Goal: Task Accomplishment & Management: Manage account settings

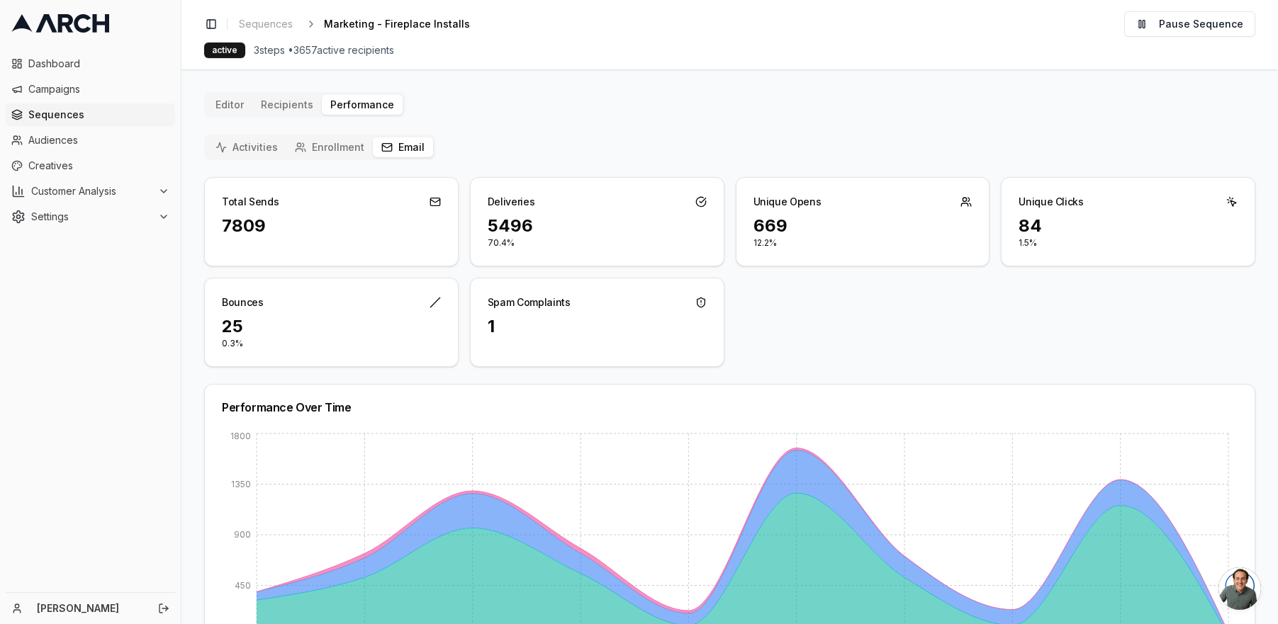
click at [77, 113] on span "Sequences" at bounding box center [98, 115] width 141 height 14
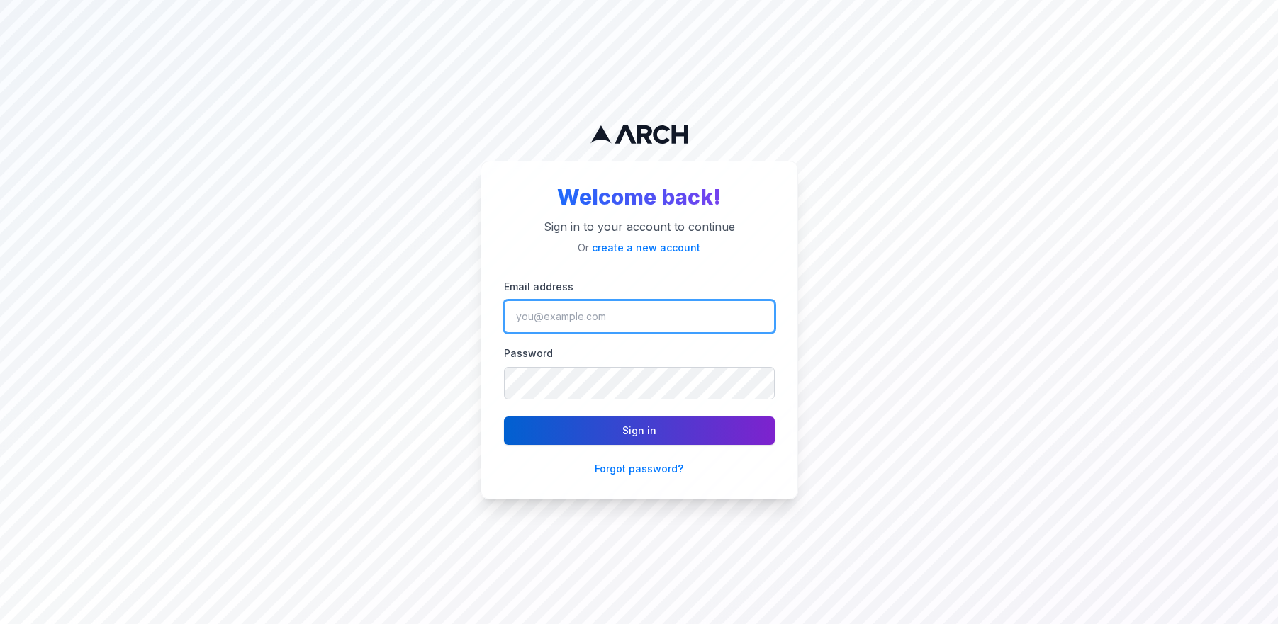
type input "ngedda@intermountainhs.com"
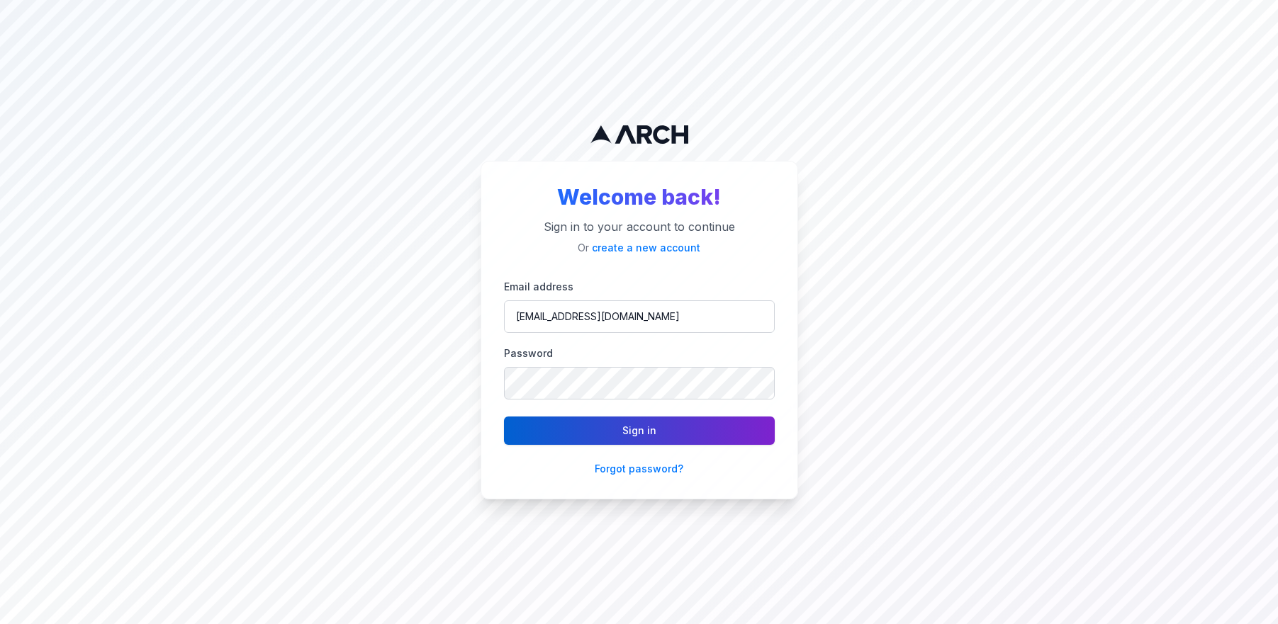
click at [657, 430] on button "Sign in" at bounding box center [639, 431] width 271 height 28
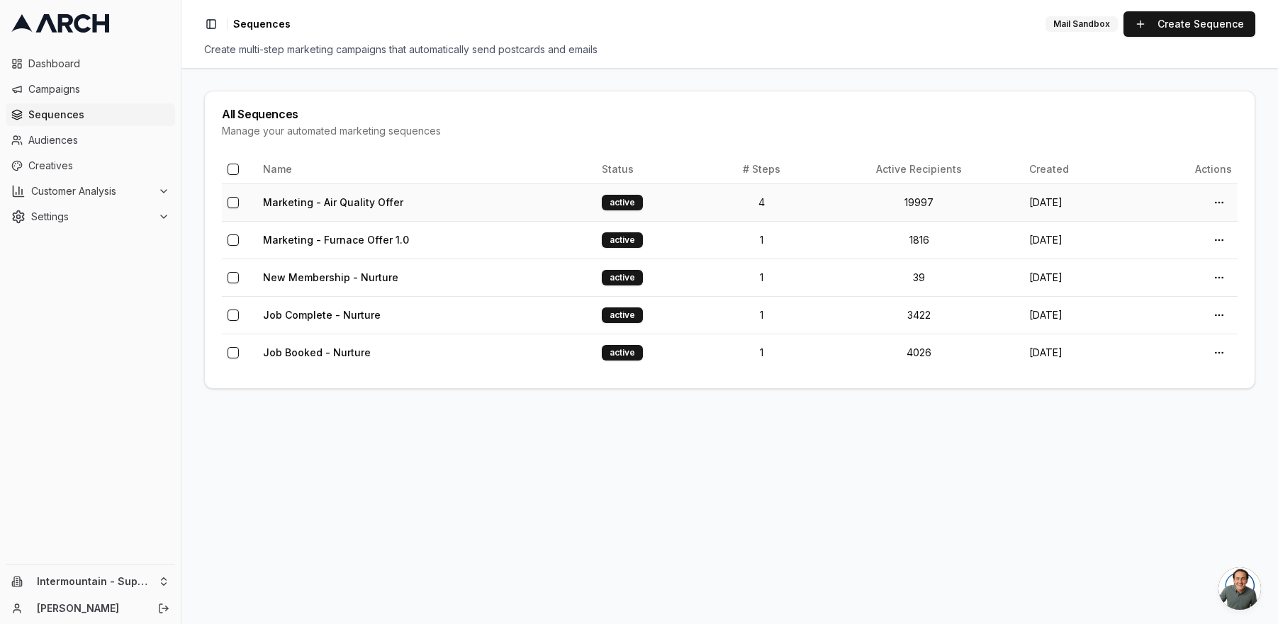
click at [499, 188] on td "Marketing - Air Quality Offer" at bounding box center [426, 203] width 339 height 38
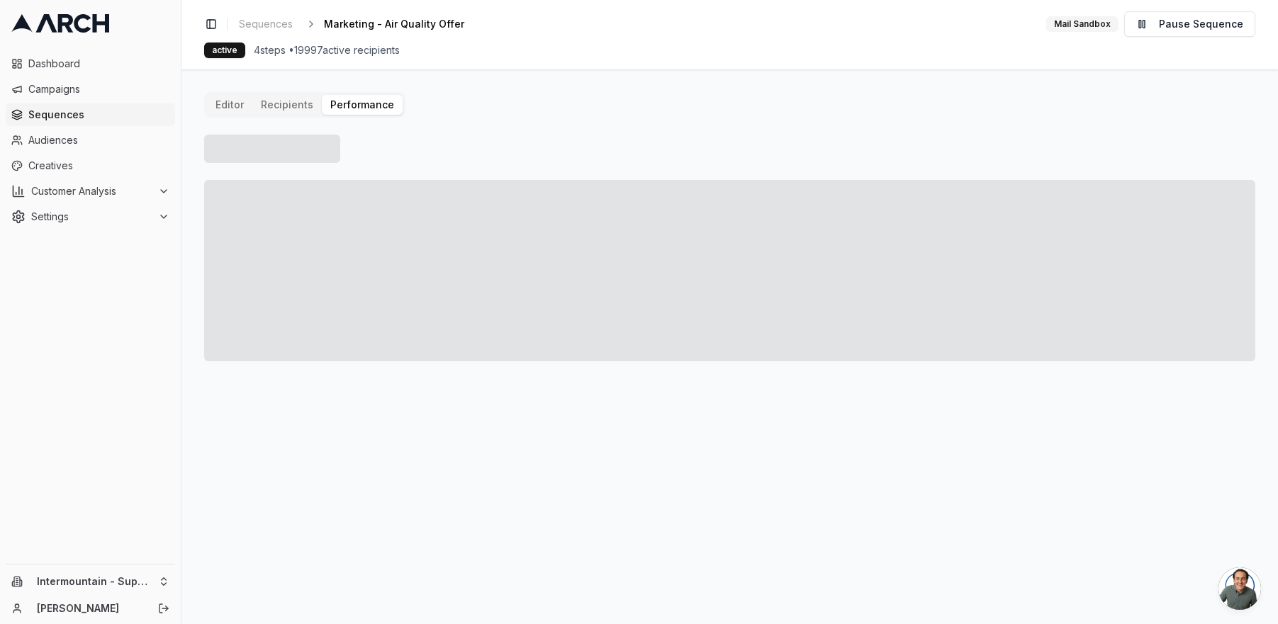
click at [374, 108] on button "Performance" at bounding box center [362, 105] width 81 height 20
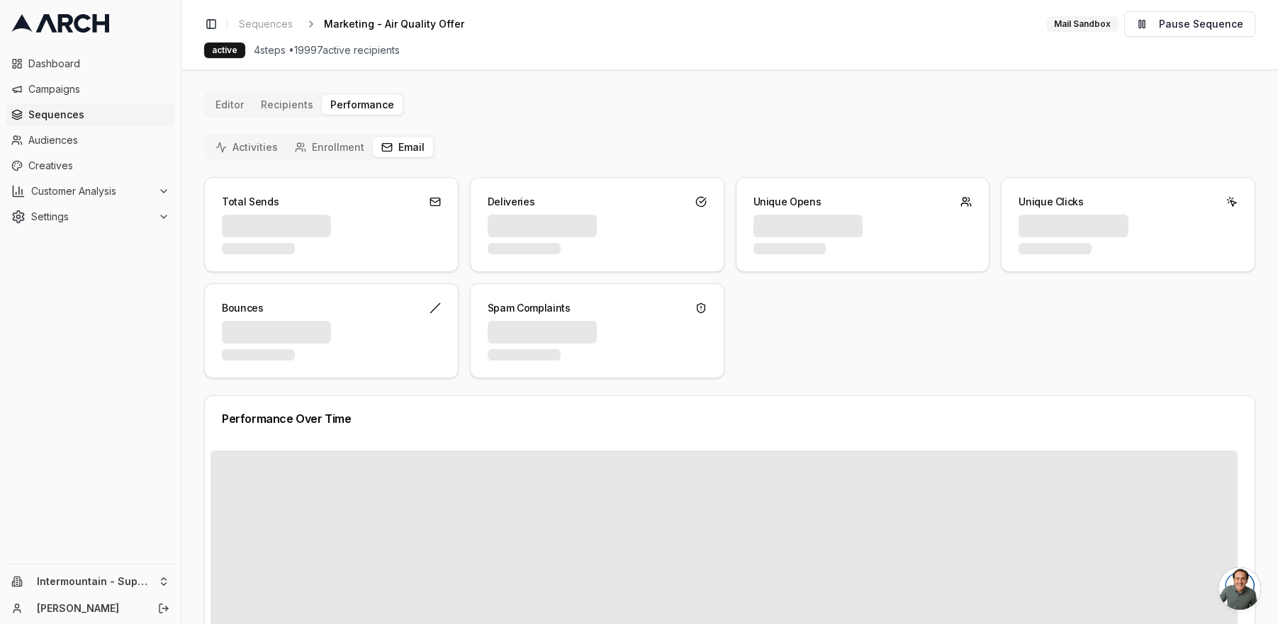
click at [396, 147] on button "Email" at bounding box center [403, 148] width 60 height 20
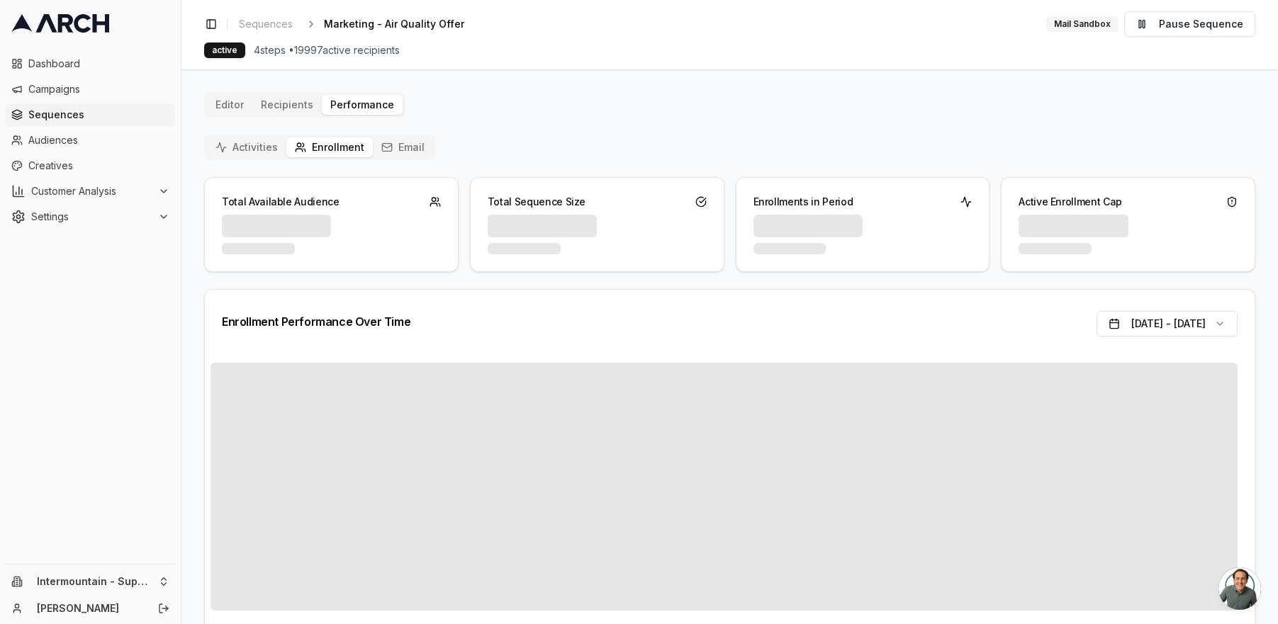
click at [332, 145] on button "Enrollment" at bounding box center [329, 148] width 86 height 20
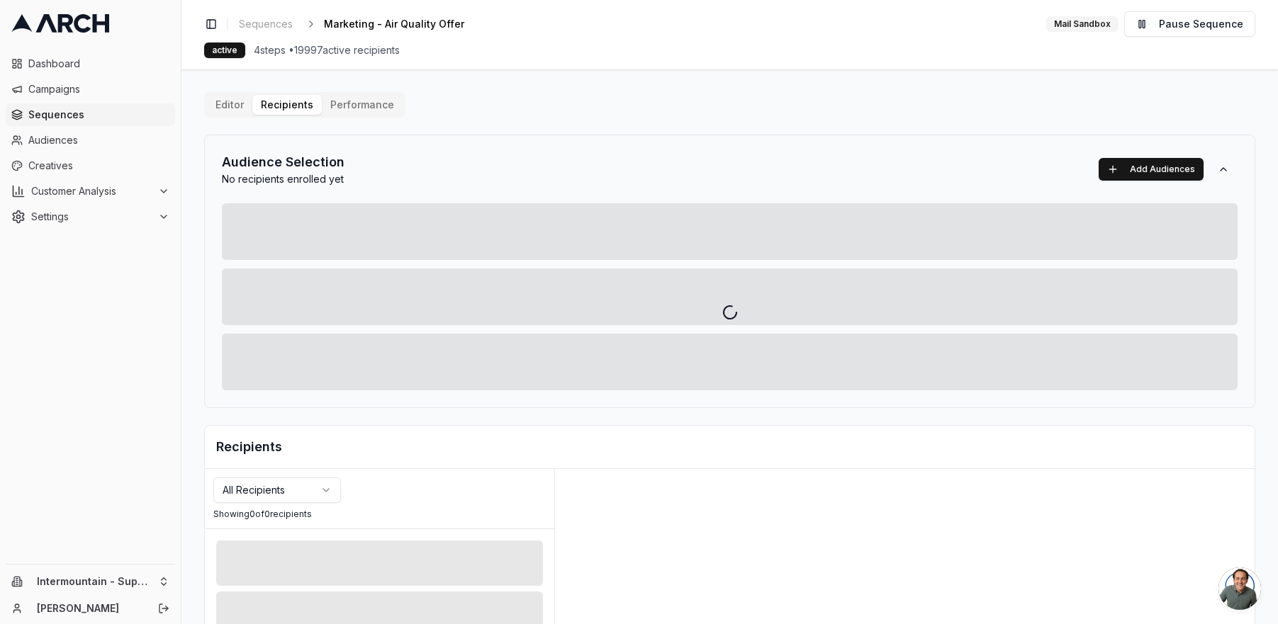
click at [289, 113] on div "Editor Recipients Performance Audience Selection No recipients enrolled yet Add…" at bounding box center [729, 493] width 1051 height 803
click at [337, 109] on div at bounding box center [729, 312] width 1096 height 624
click at [364, 103] on div at bounding box center [729, 312] width 1096 height 624
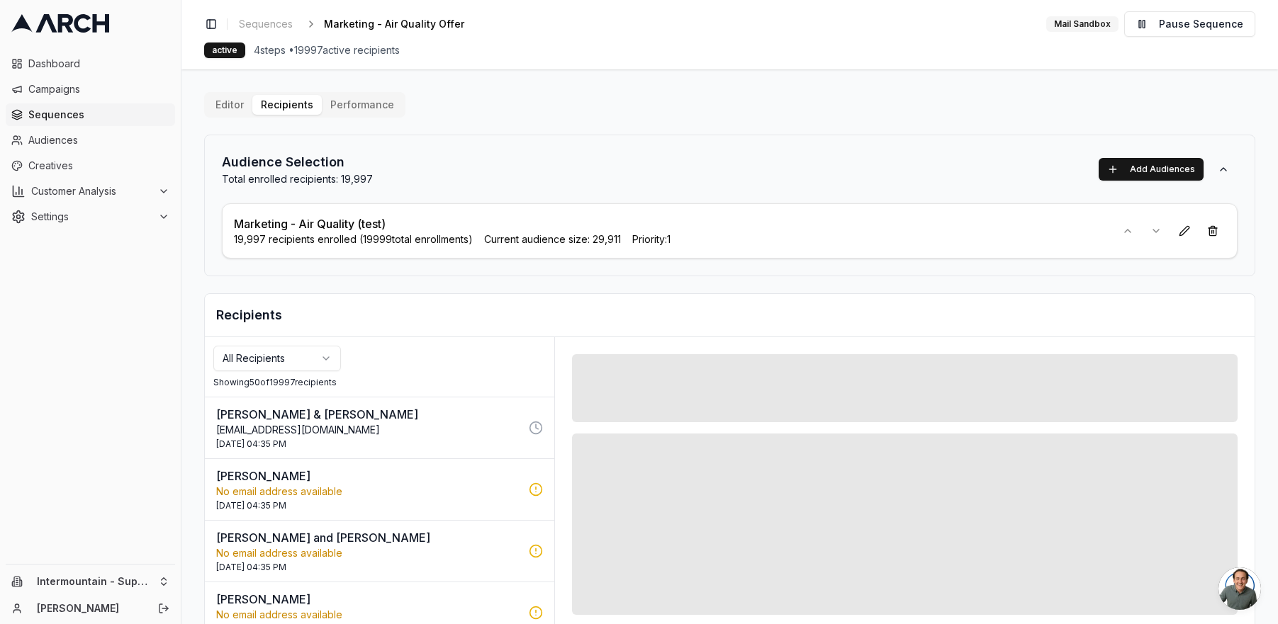
click at [368, 108] on button "Performance" at bounding box center [362, 105] width 81 height 20
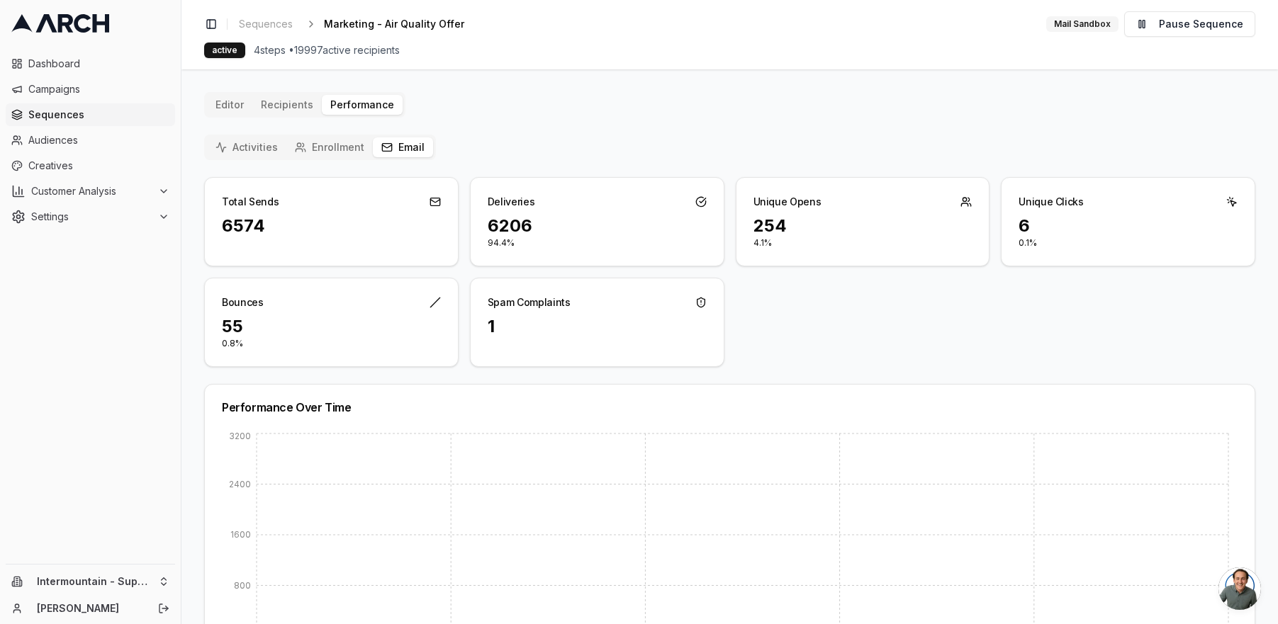
click at [395, 151] on button "Email" at bounding box center [403, 148] width 60 height 20
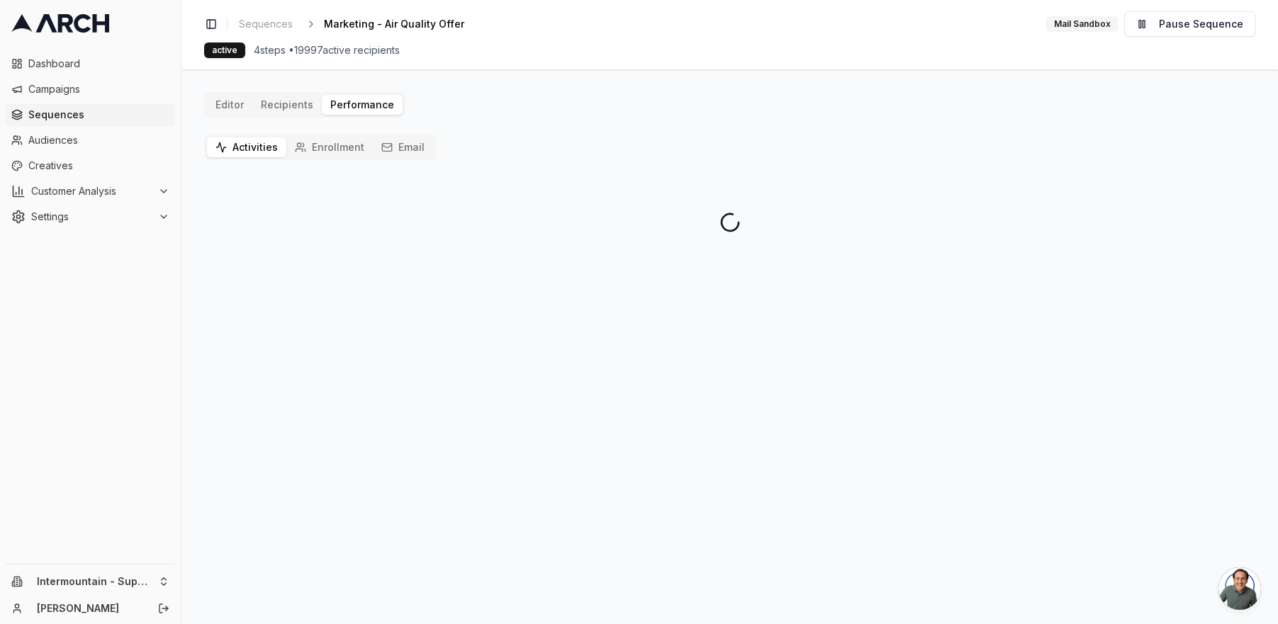
click at [242, 149] on button "Activities" at bounding box center [246, 148] width 79 height 20
click at [416, 155] on button "Email" at bounding box center [403, 148] width 60 height 20
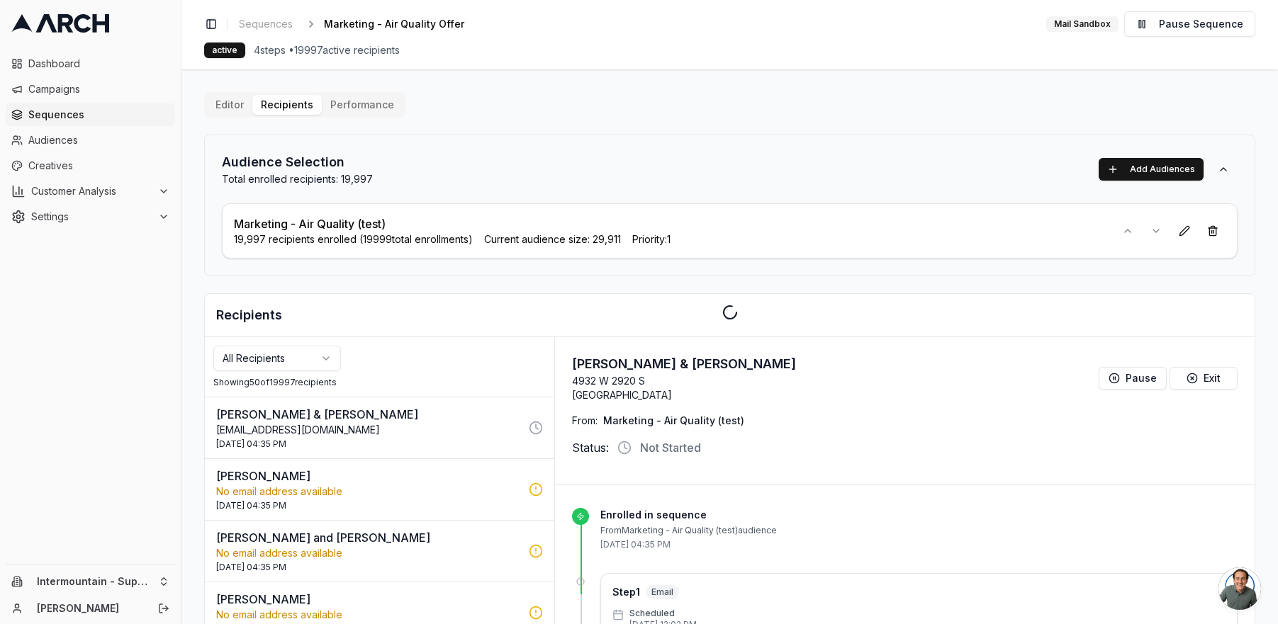
click at [280, 98] on div "Editor Recipients Performance Audience Selection Total enrolled recipients: 19,…" at bounding box center [729, 427] width 1051 height 671
click at [221, 110] on div at bounding box center [729, 312] width 1096 height 624
click at [243, 110] on div at bounding box center [729, 312] width 1096 height 624
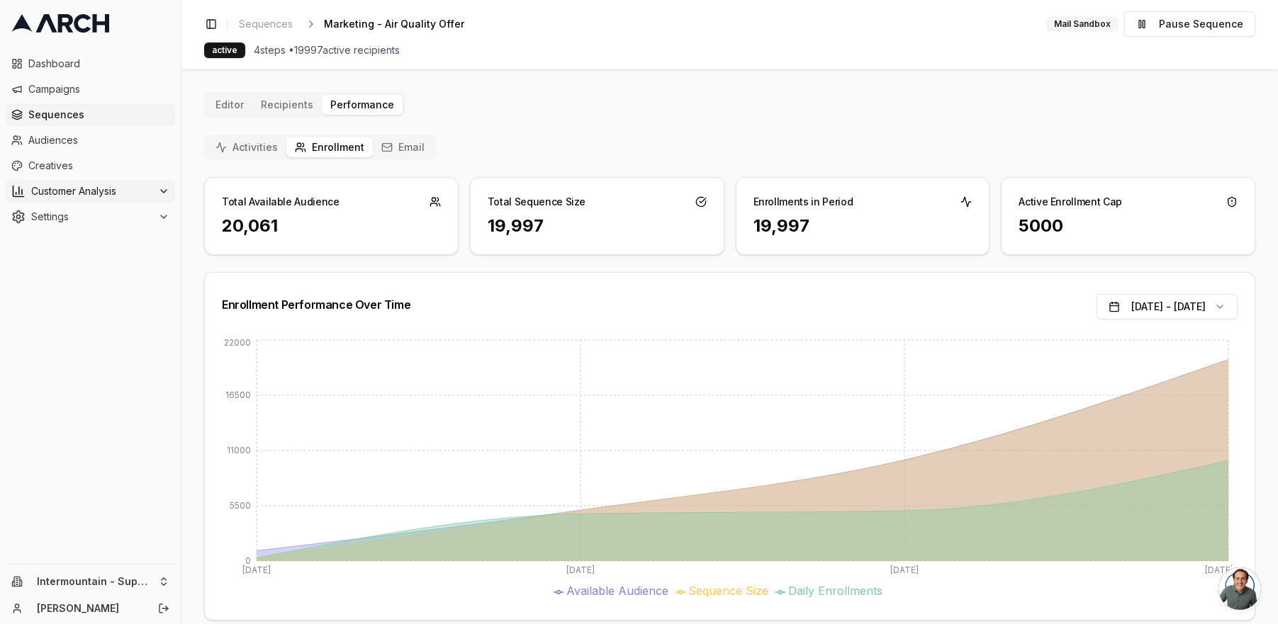
click at [140, 191] on span "Customer Analysis" at bounding box center [91, 191] width 121 height 14
click at [86, 169] on span "Creatives" at bounding box center [98, 166] width 141 height 14
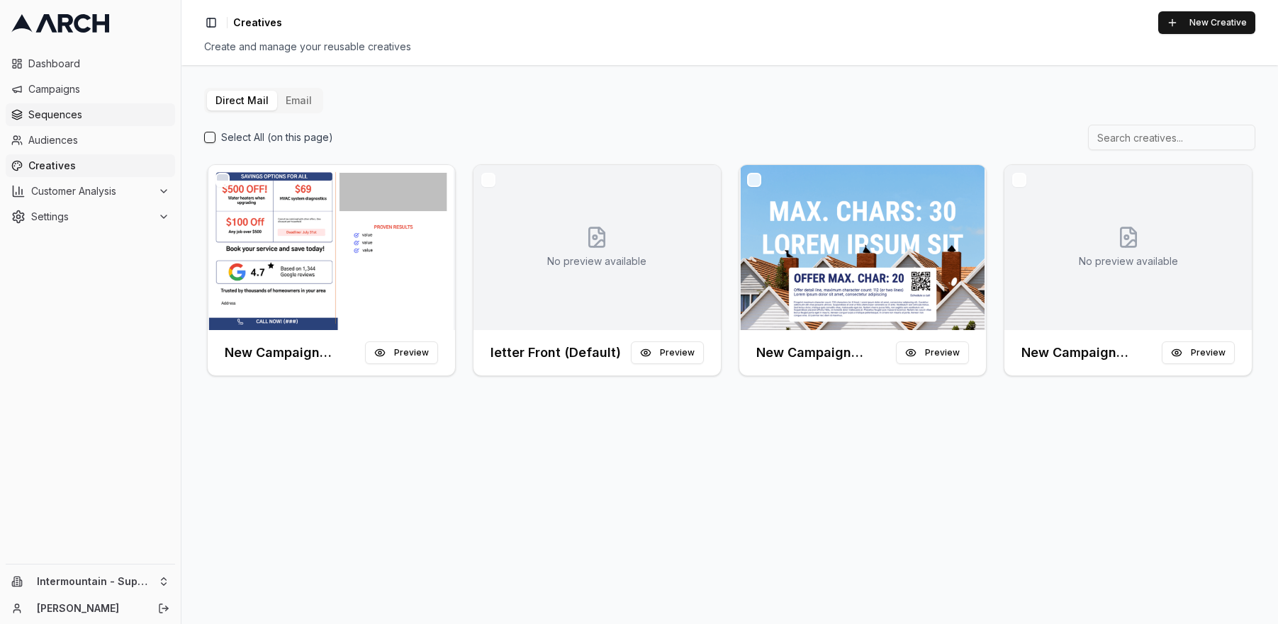
click at [74, 108] on span "Sequences" at bounding box center [98, 115] width 141 height 14
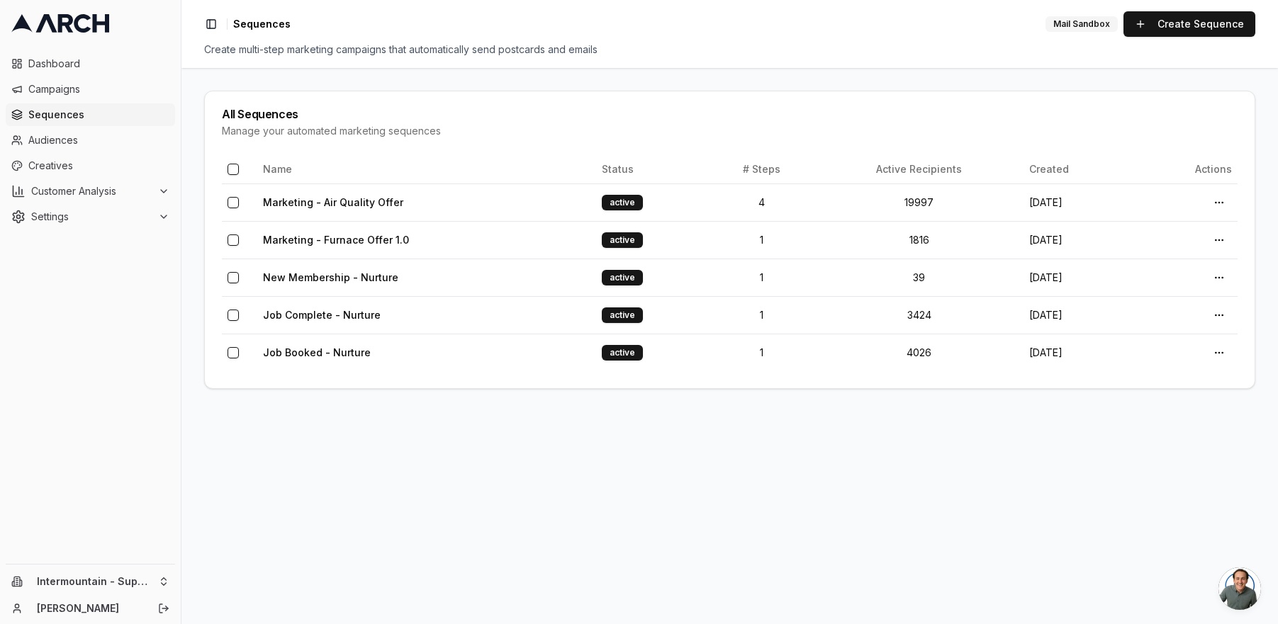
click at [74, 115] on span "Sequences" at bounding box center [98, 115] width 141 height 14
click at [413, 211] on td "Marketing - Air Quality Offer" at bounding box center [426, 203] width 339 height 38
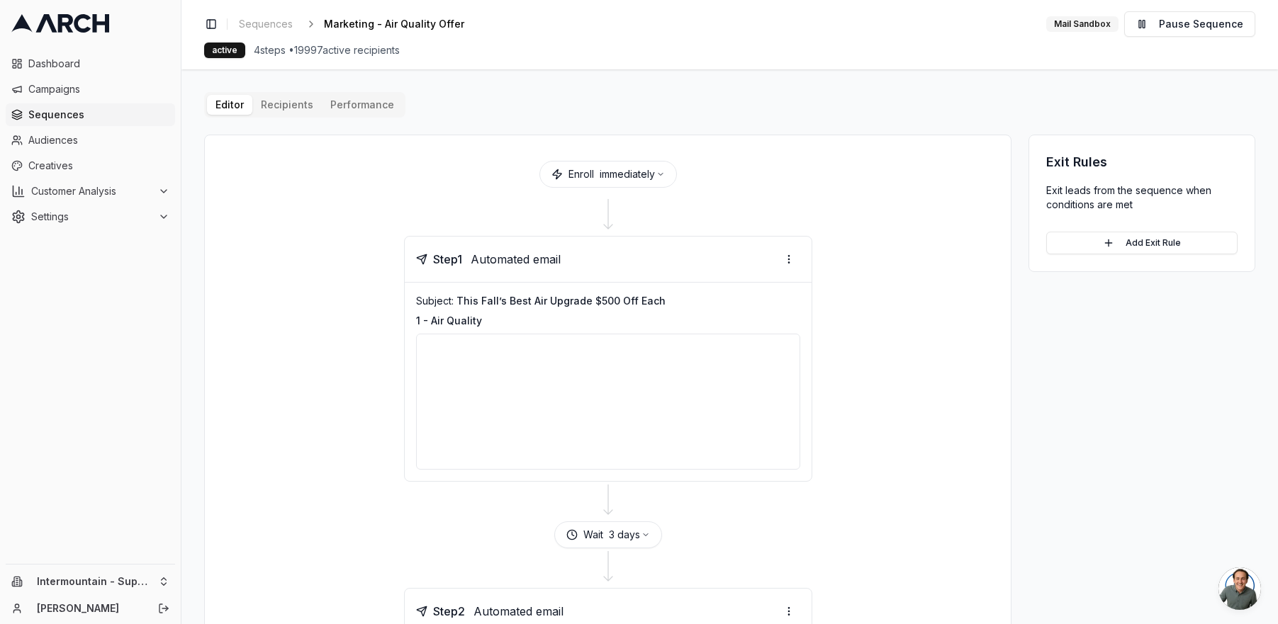
click at [370, 108] on button "Performance" at bounding box center [362, 105] width 81 height 20
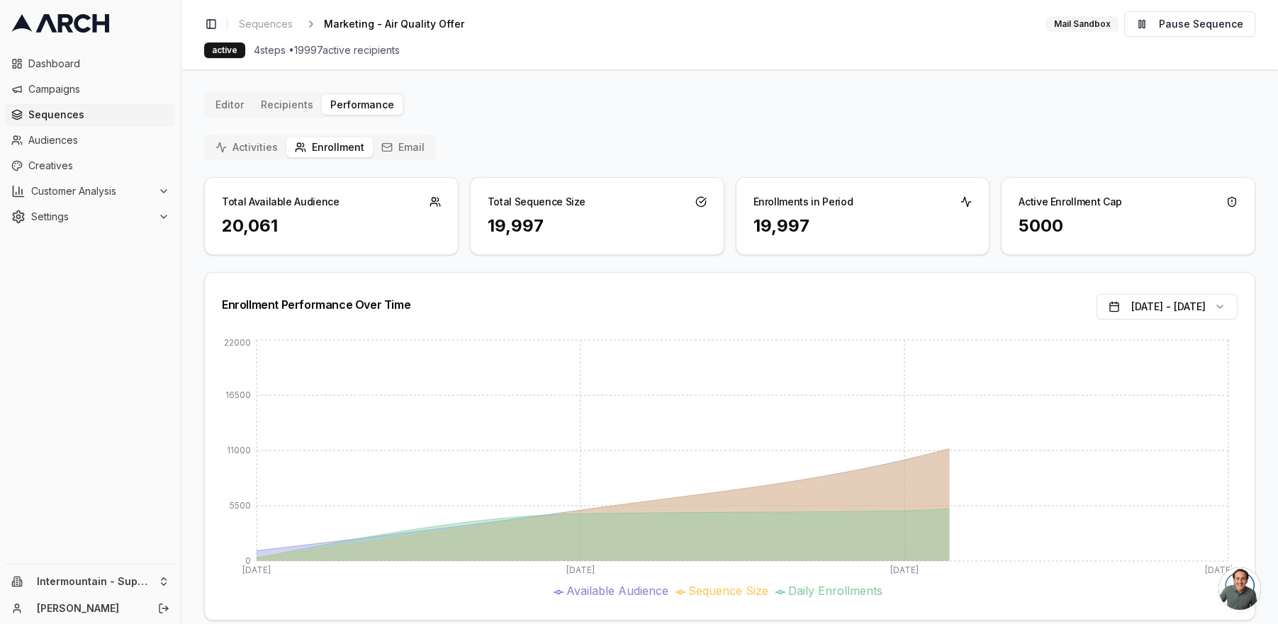
click at [213, 106] on button "Editor" at bounding box center [229, 105] width 45 height 20
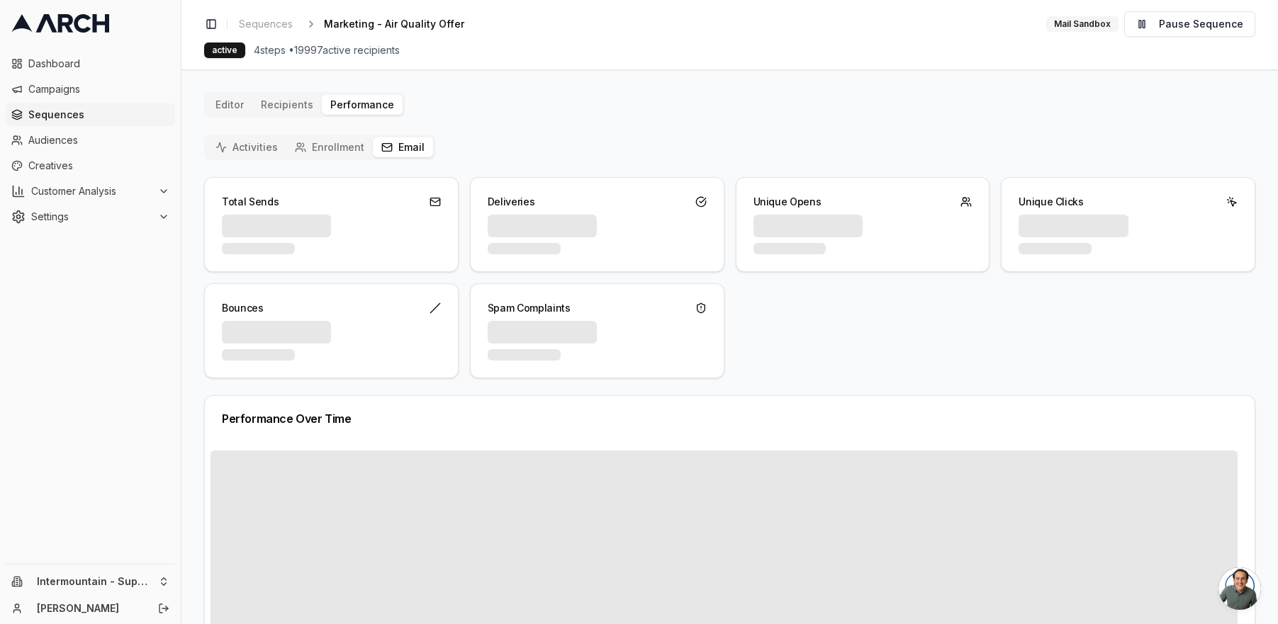
click at [389, 143] on button "Email" at bounding box center [403, 148] width 60 height 20
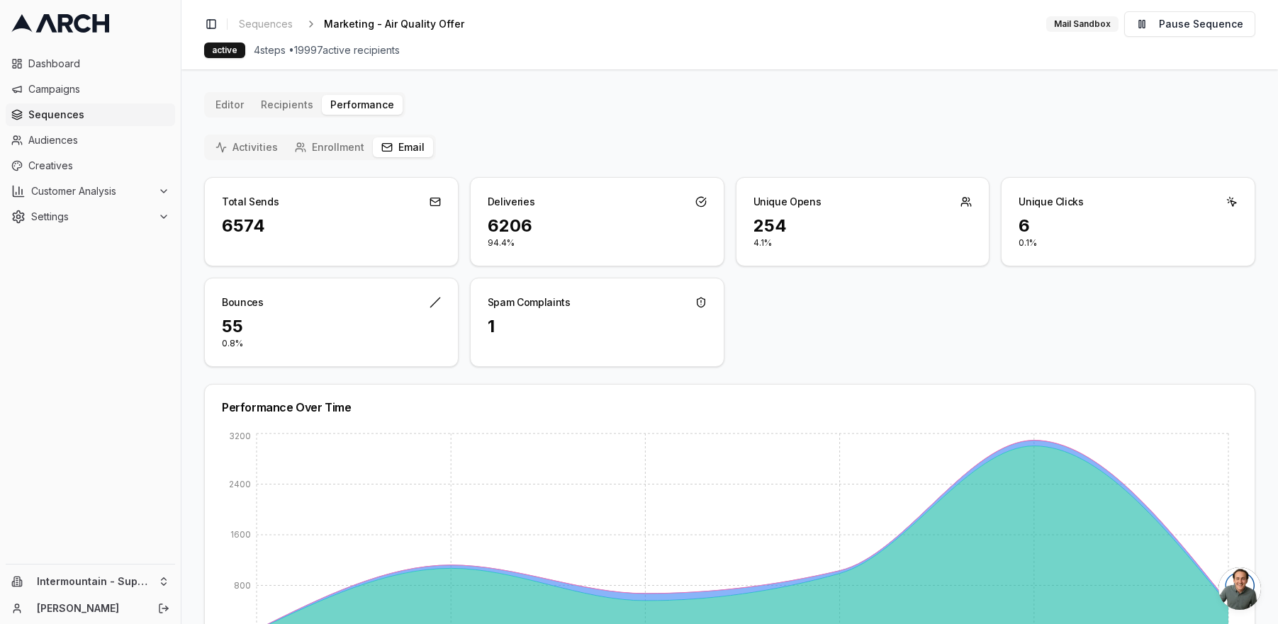
click at [857, 356] on div "Total Sends 6574 Deliveries 6206 94.4% Unique Opens 254 4.1% Unique Clicks 6 0.…" at bounding box center [729, 272] width 1051 height 190
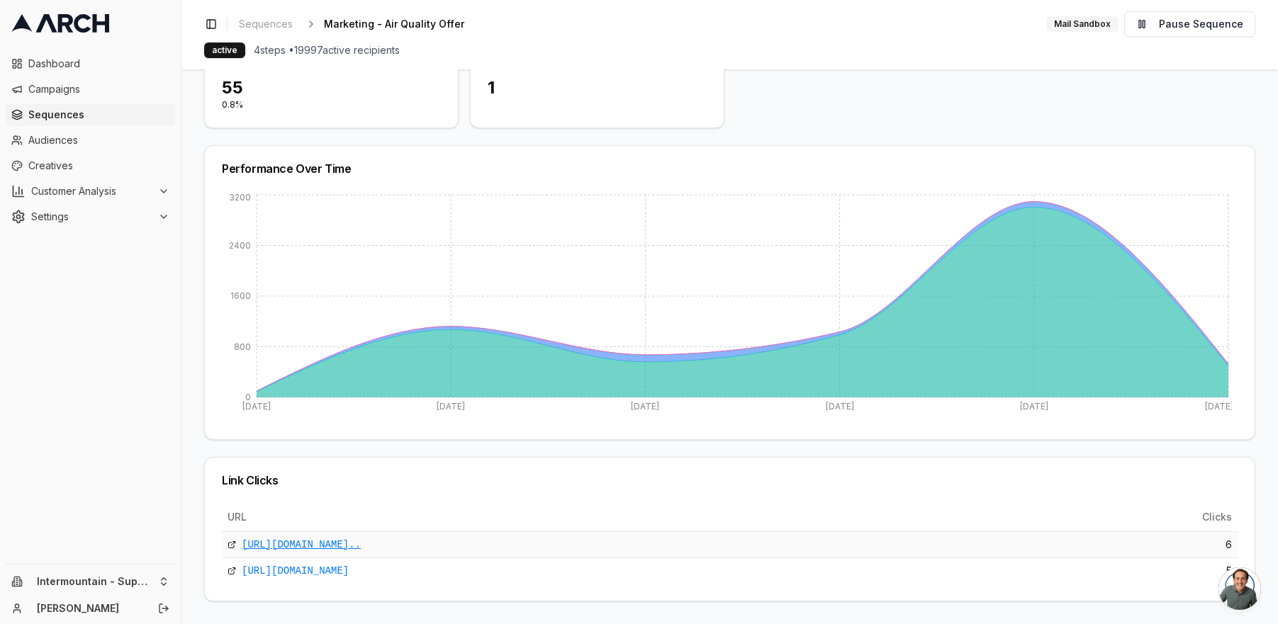
click at [361, 547] on link "https://superiorwaterandair.com/air-quality-ppc-001?utm_sour..." at bounding box center [301, 545] width 119 height 14
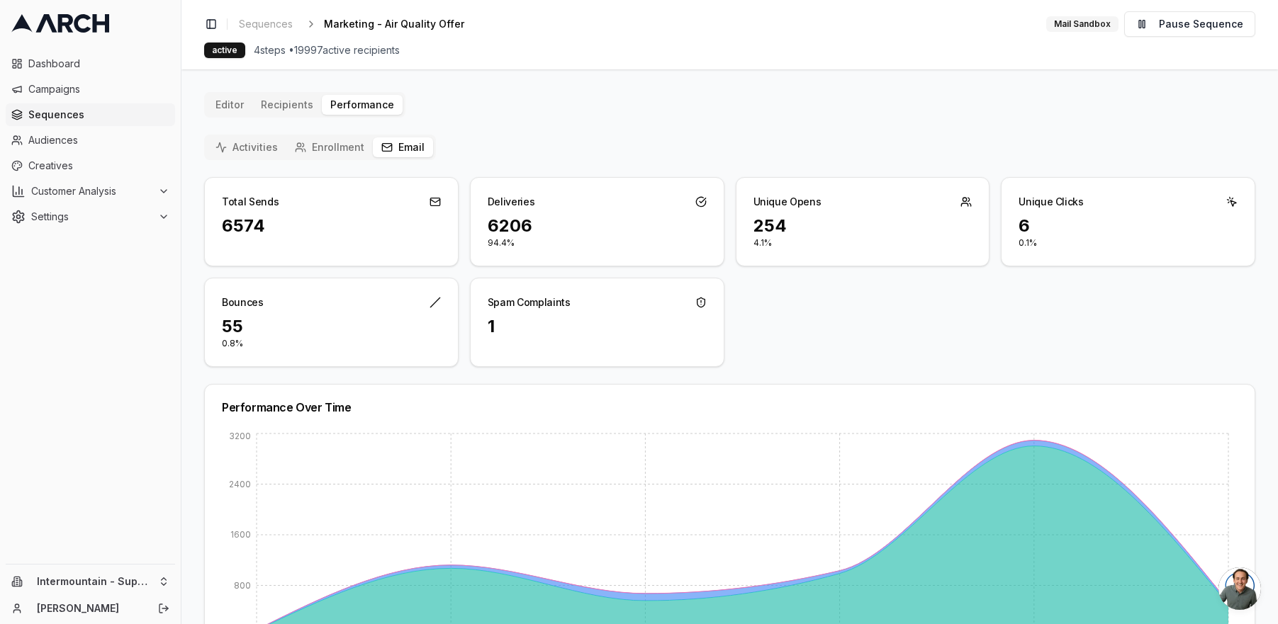
click at [228, 105] on button "Editor" at bounding box center [229, 105] width 45 height 20
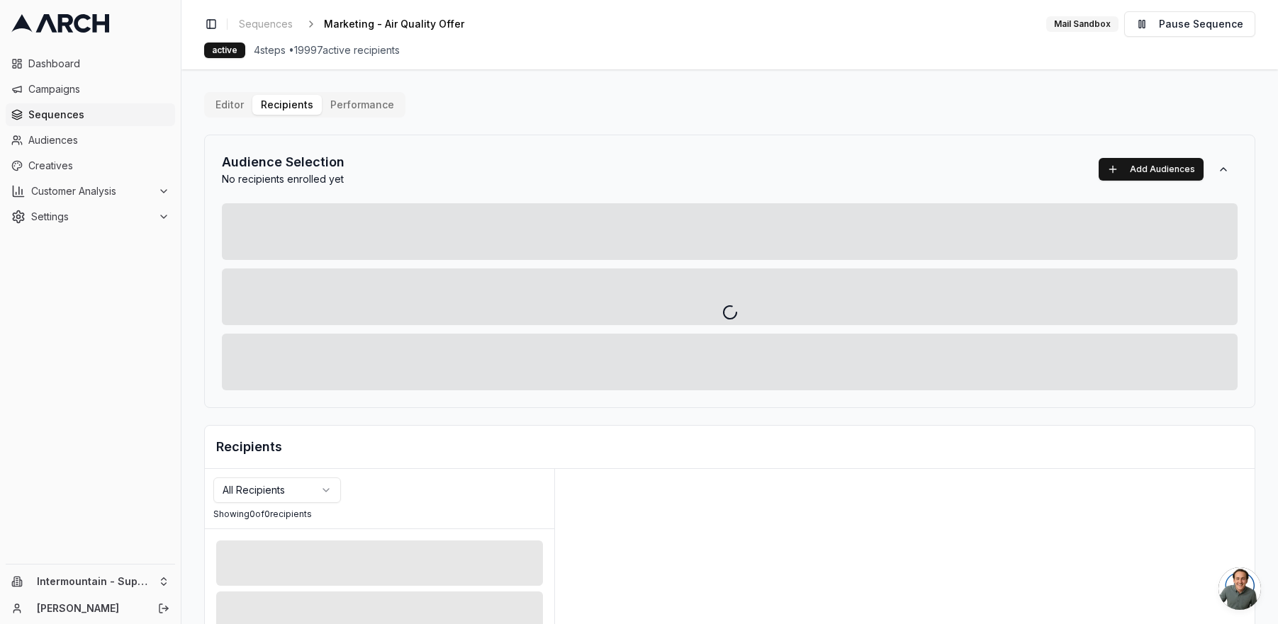
click at [285, 108] on div "Editor Recipients Performance Audience Selection No recipients enrolled yet Add…" at bounding box center [729, 493] width 1051 height 803
click at [234, 103] on div at bounding box center [729, 312] width 1096 height 624
click at [234, 108] on div at bounding box center [729, 312] width 1096 height 624
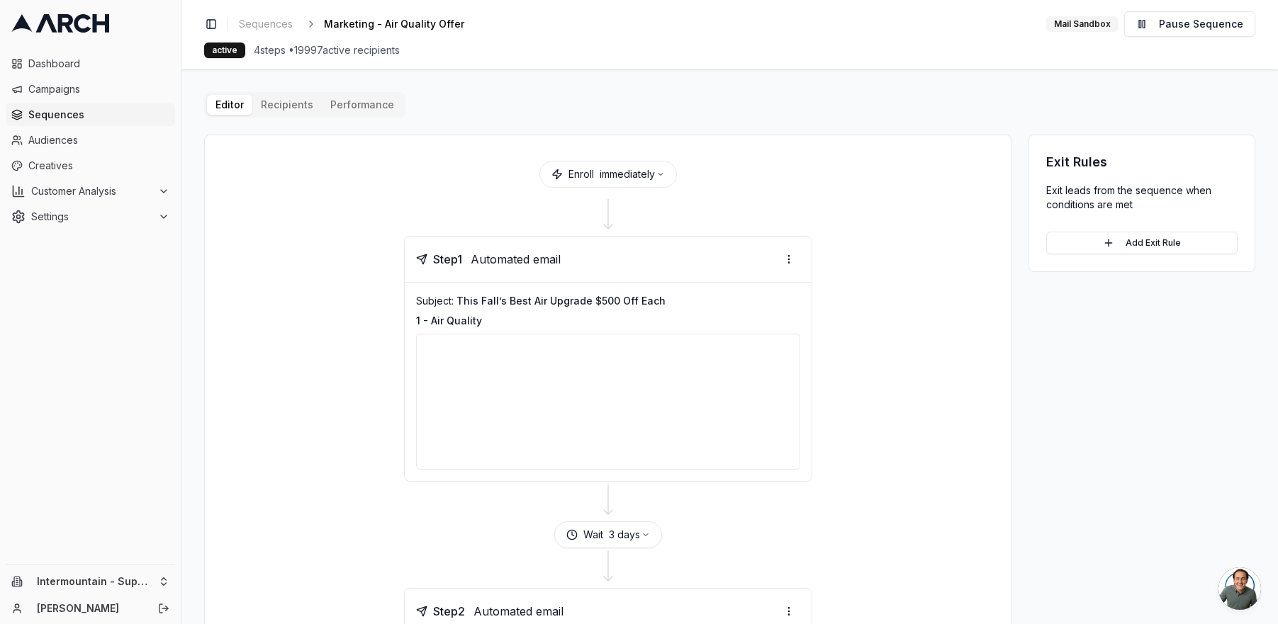
click at [352, 114] on button "Performance" at bounding box center [362, 105] width 81 height 20
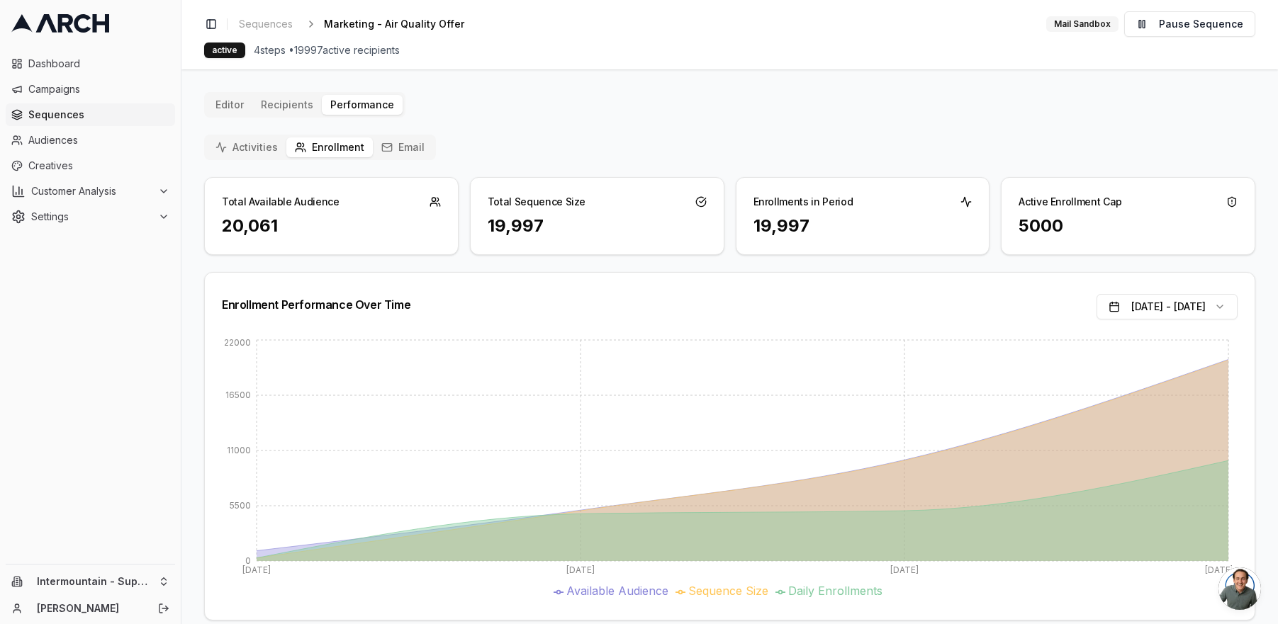
click at [286, 103] on div "Editor Recipients Performance Activities Enrollment Email Total Available Audie…" at bounding box center [729, 356] width 1051 height 529
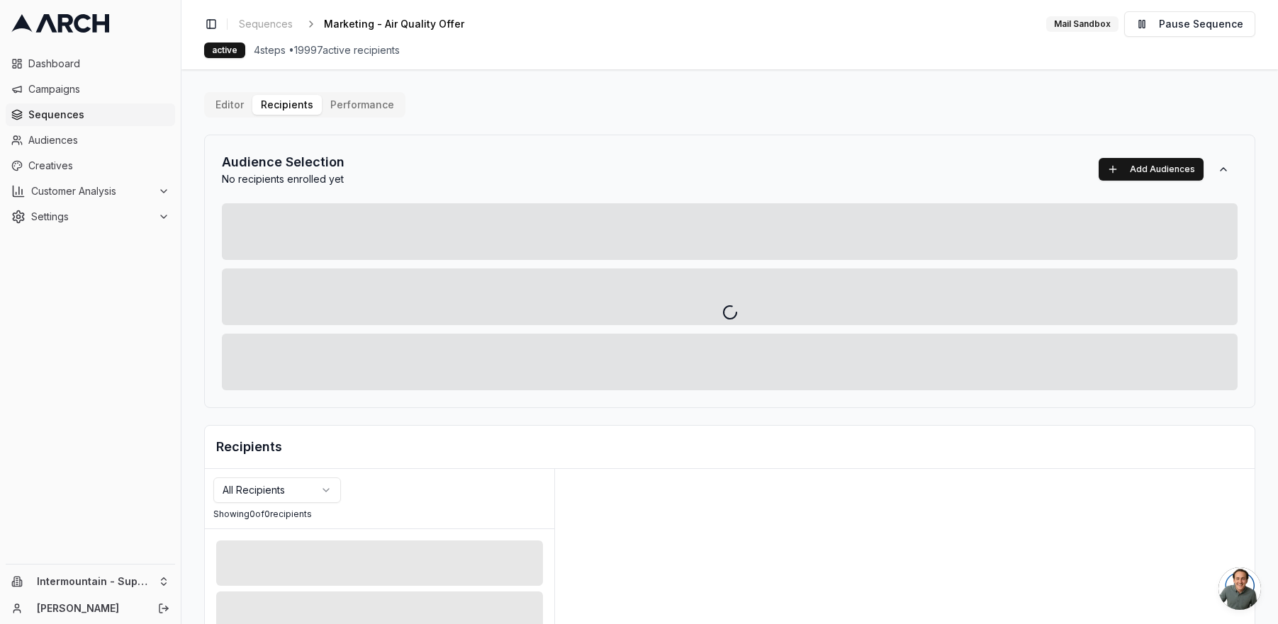
click at [334, 108] on div at bounding box center [729, 312] width 1096 height 624
click at [361, 103] on div at bounding box center [729, 312] width 1096 height 624
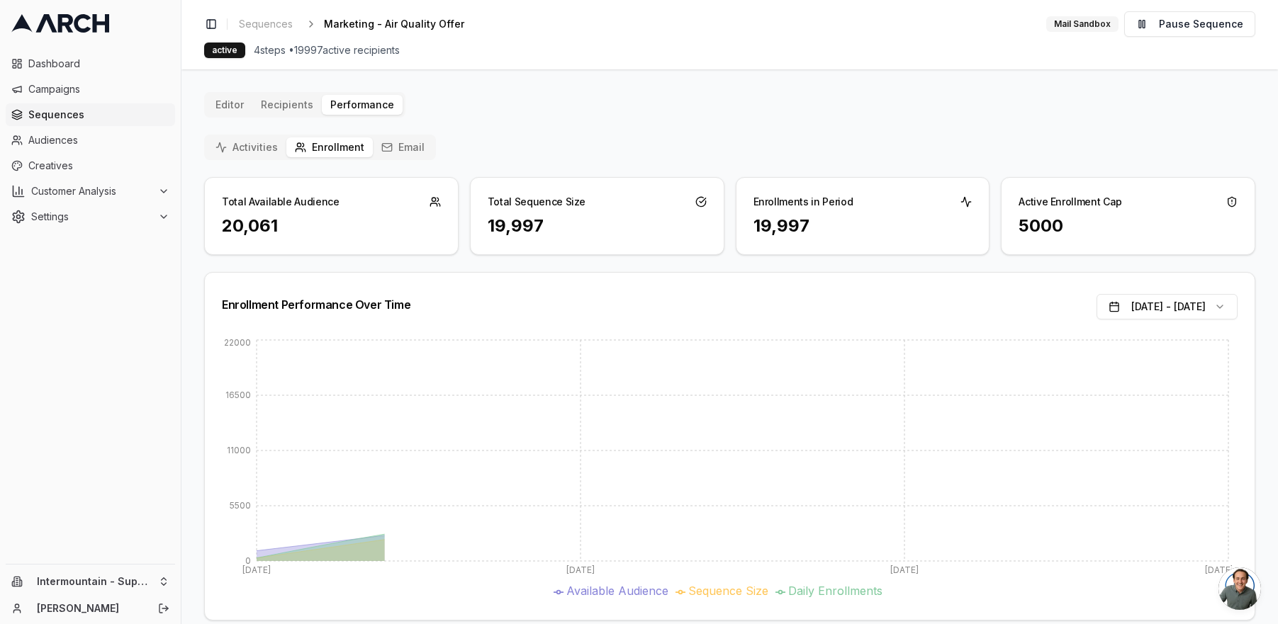
click at [406, 151] on button "Email" at bounding box center [403, 148] width 60 height 20
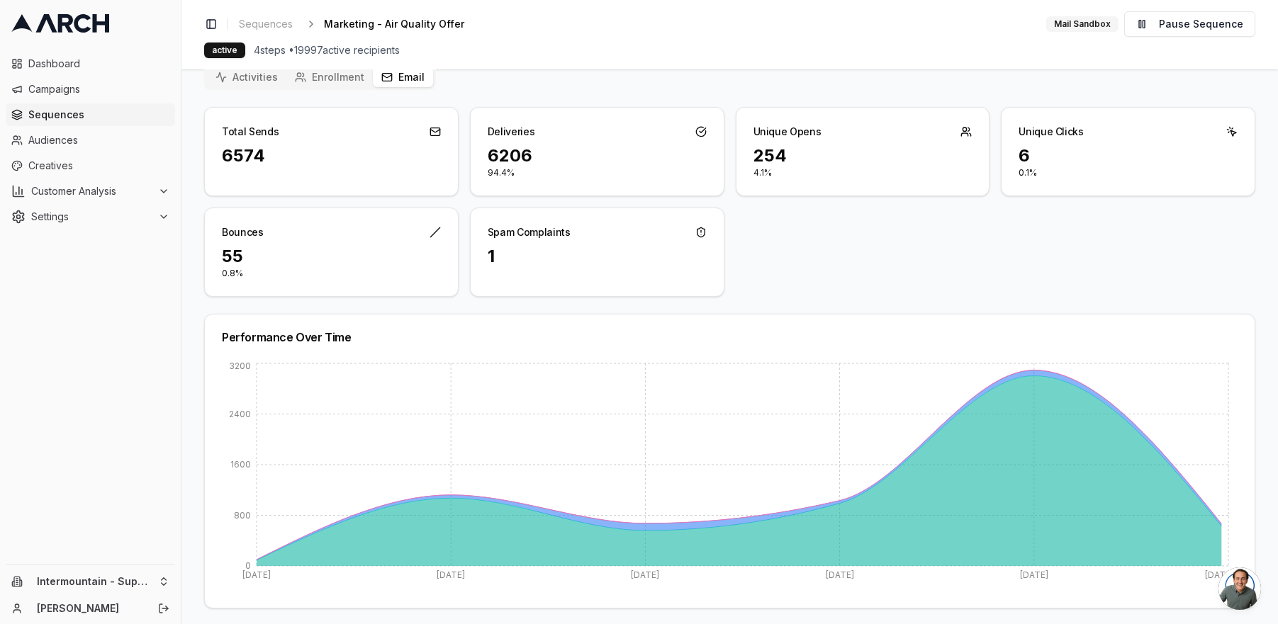
scroll to position [43, 0]
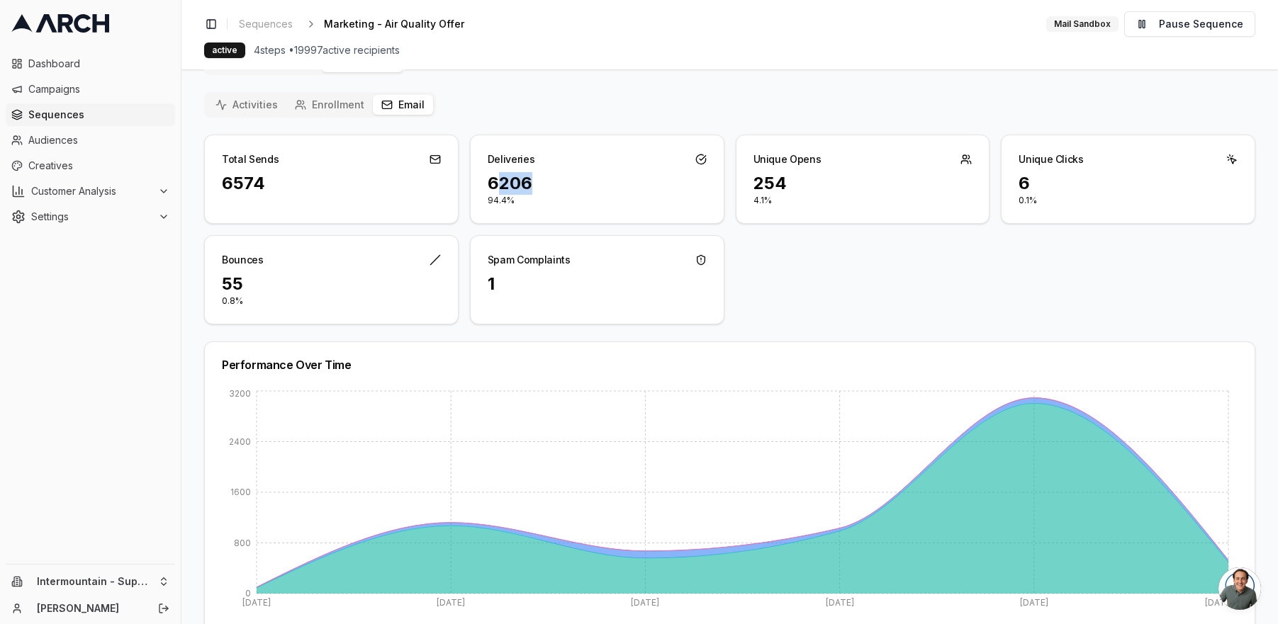
drag, startPoint x: 497, startPoint y: 182, endPoint x: 584, endPoint y: 186, distance: 87.3
click at [584, 186] on div "6206" at bounding box center [597, 183] width 219 height 23
click at [774, 259] on div "Total Sends 6574 Deliveries 6206 94.4% Unique Opens 254 4.1% Unique Clicks 6 0.…" at bounding box center [729, 230] width 1051 height 190
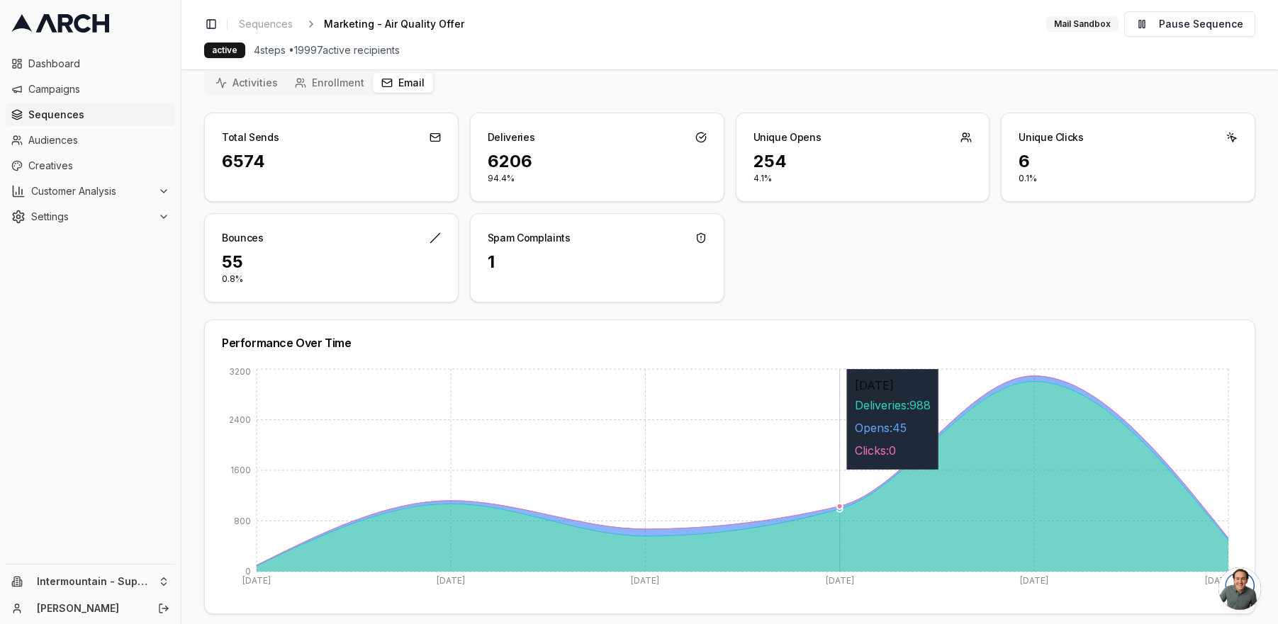
scroll to position [0, 0]
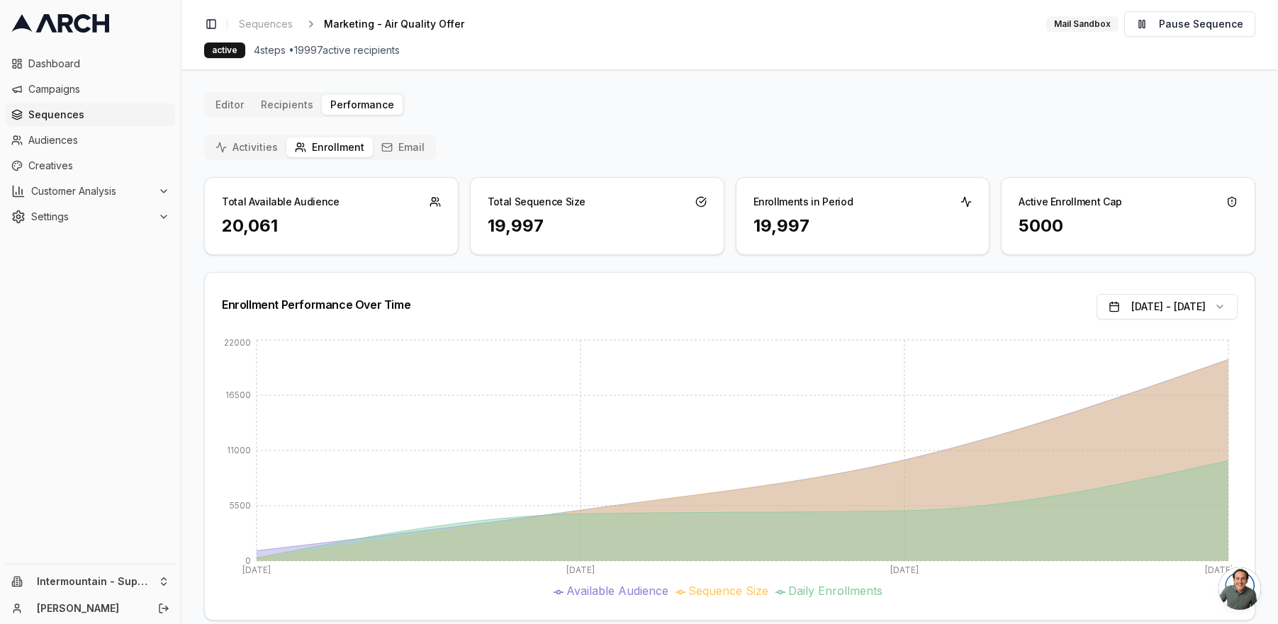
click at [393, 142] on button "Email" at bounding box center [403, 148] width 60 height 20
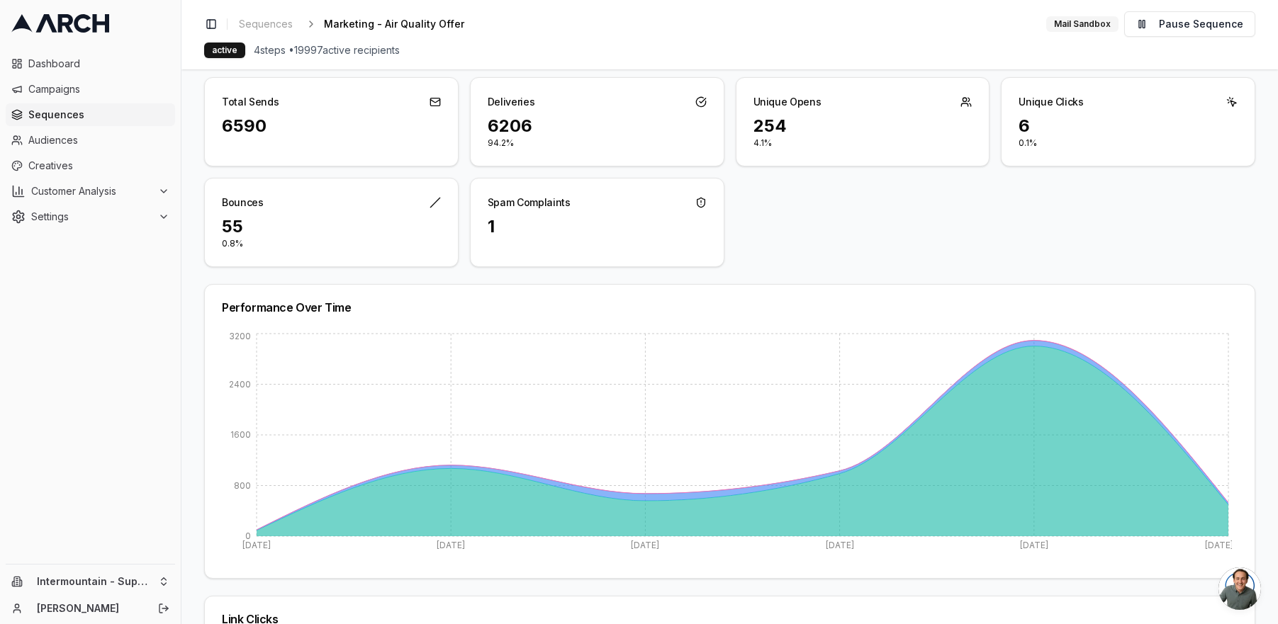
scroll to position [100, 0]
click at [52, 166] on span "Creatives" at bounding box center [98, 166] width 141 height 14
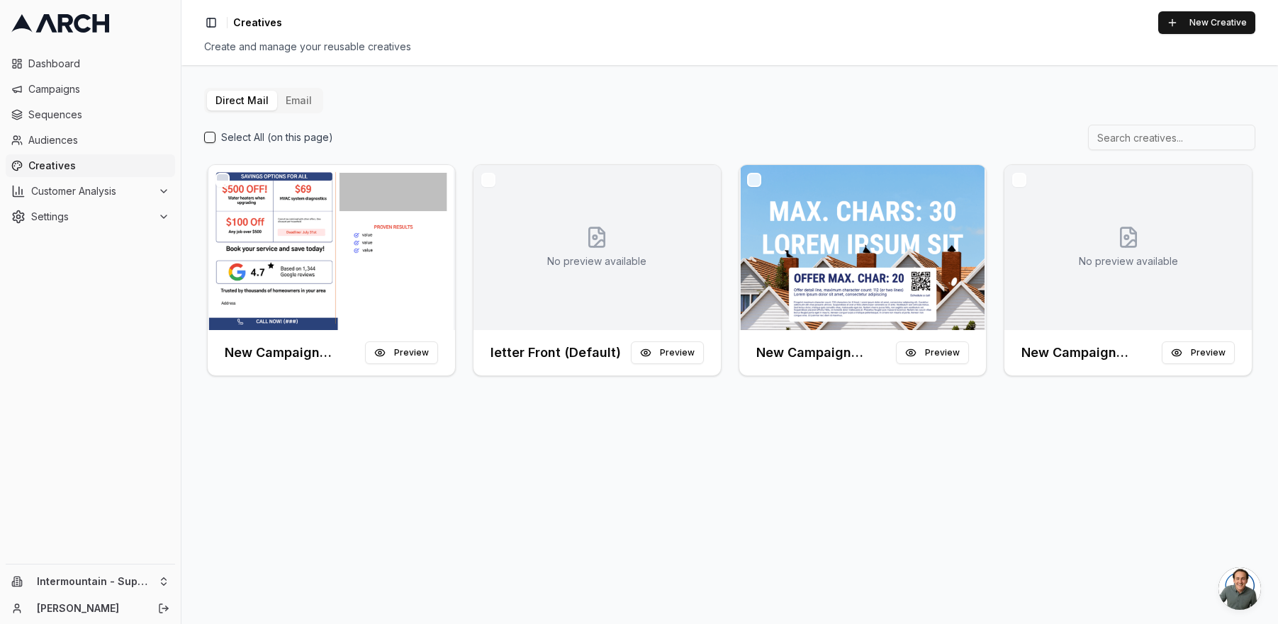
click at [302, 96] on button "Email" at bounding box center [298, 101] width 43 height 20
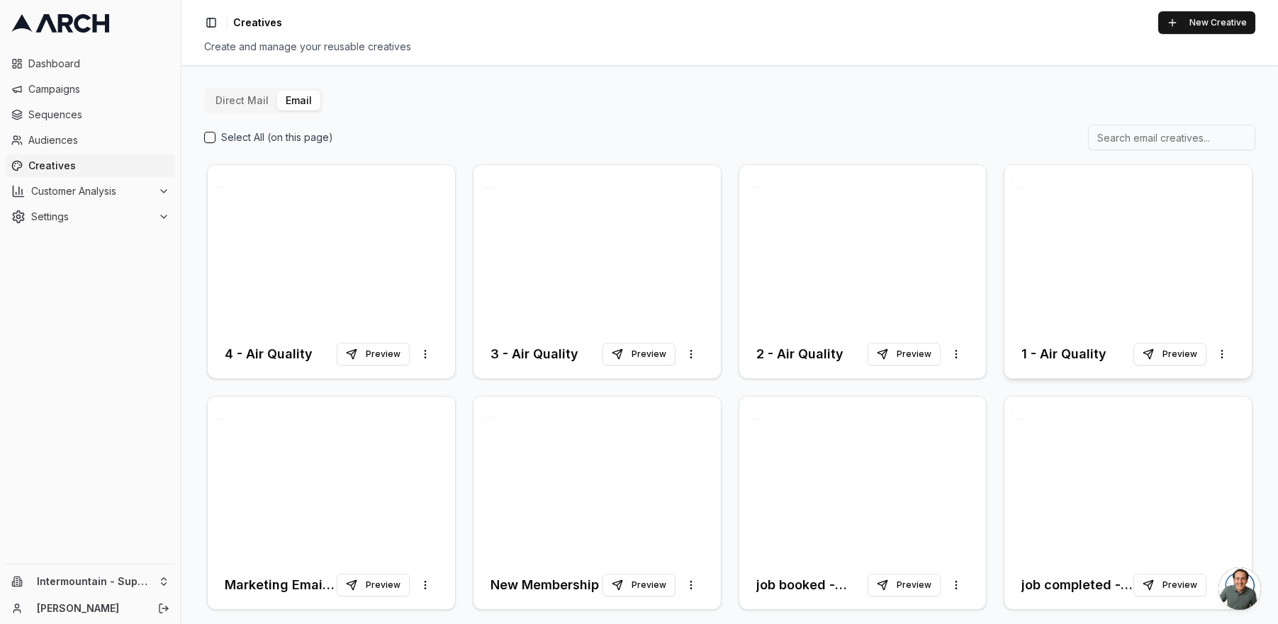
click at [1045, 296] on div at bounding box center [1127, 247] width 247 height 165
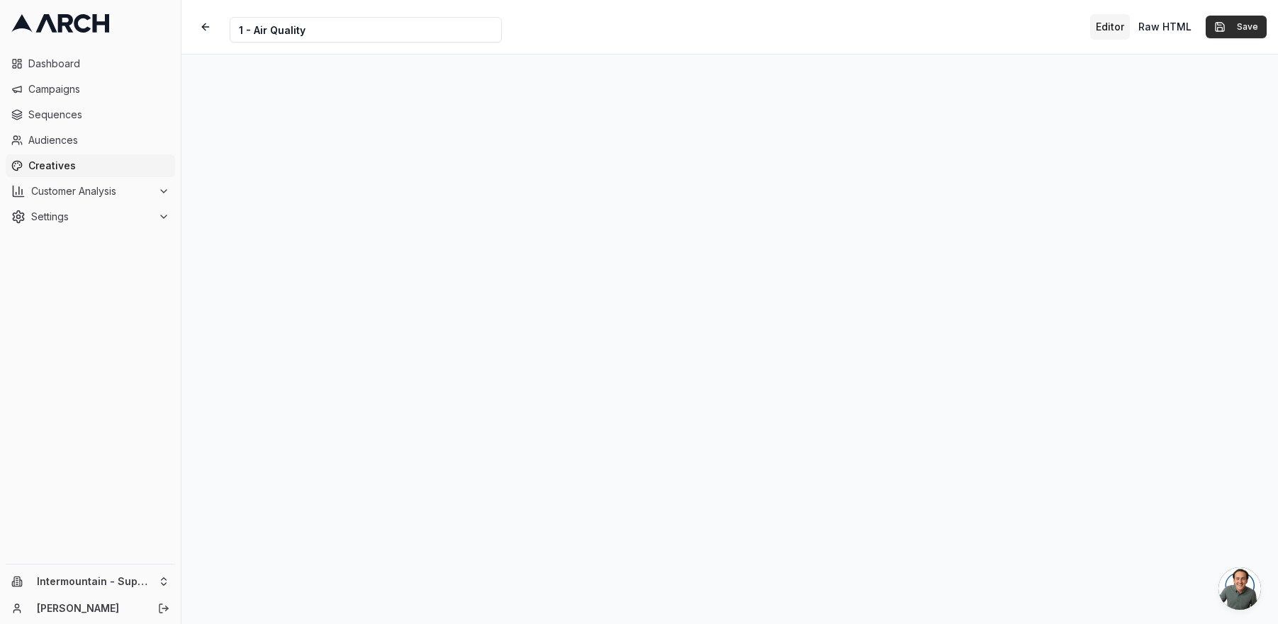
click at [1223, 29] on button "Save" at bounding box center [1236, 27] width 61 height 23
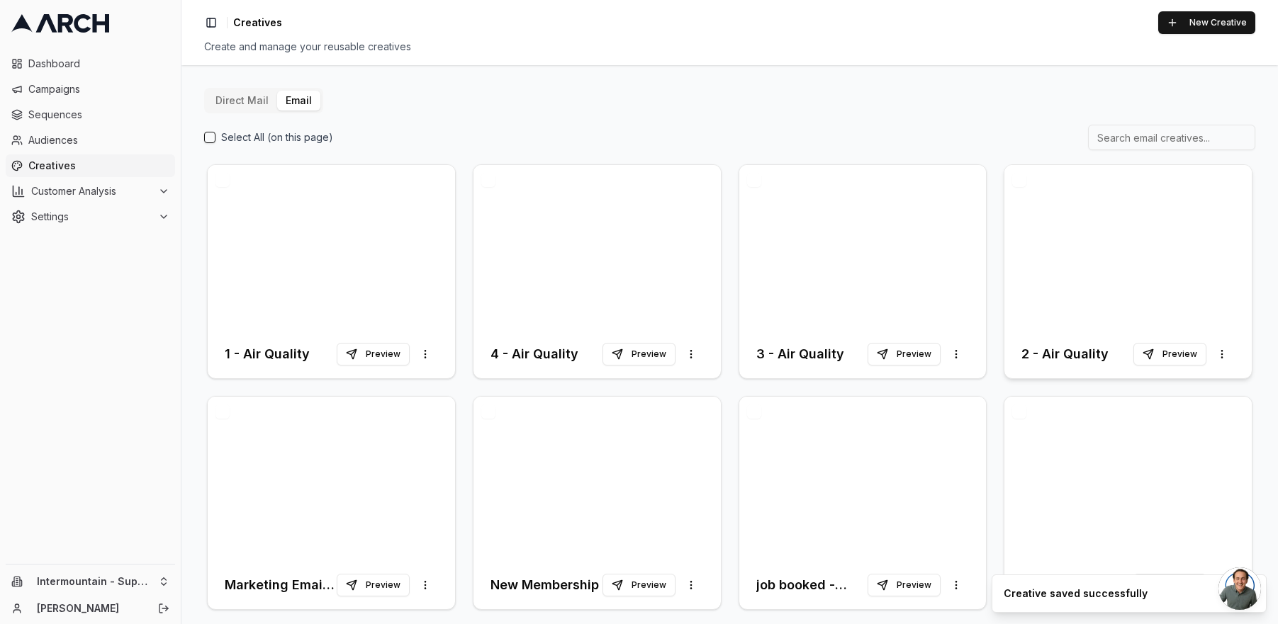
click at [1023, 277] on div at bounding box center [1127, 247] width 247 height 165
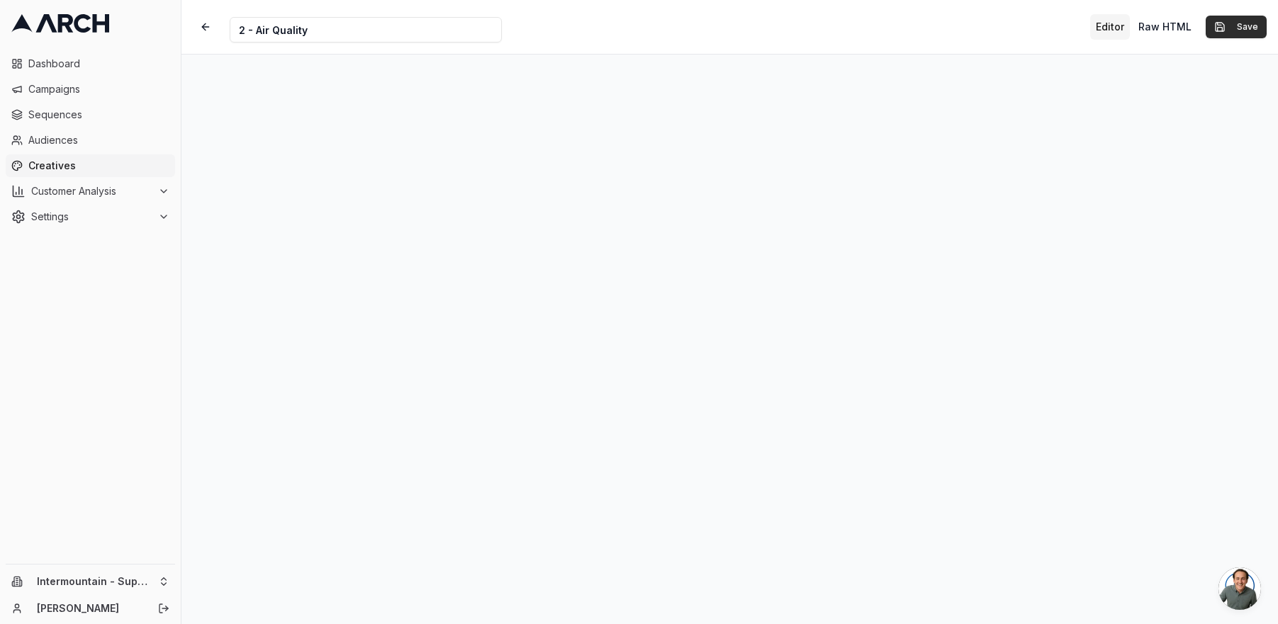
click at [1243, 28] on button "Save" at bounding box center [1236, 27] width 61 height 23
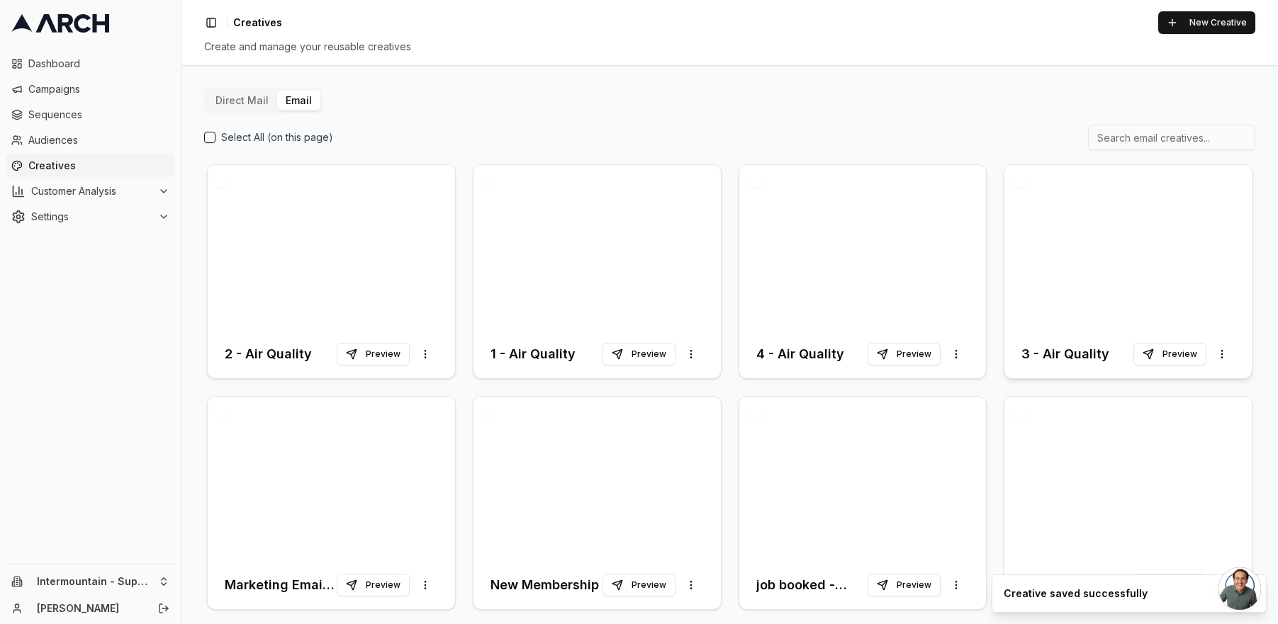
click at [1060, 295] on div at bounding box center [1127, 247] width 247 height 165
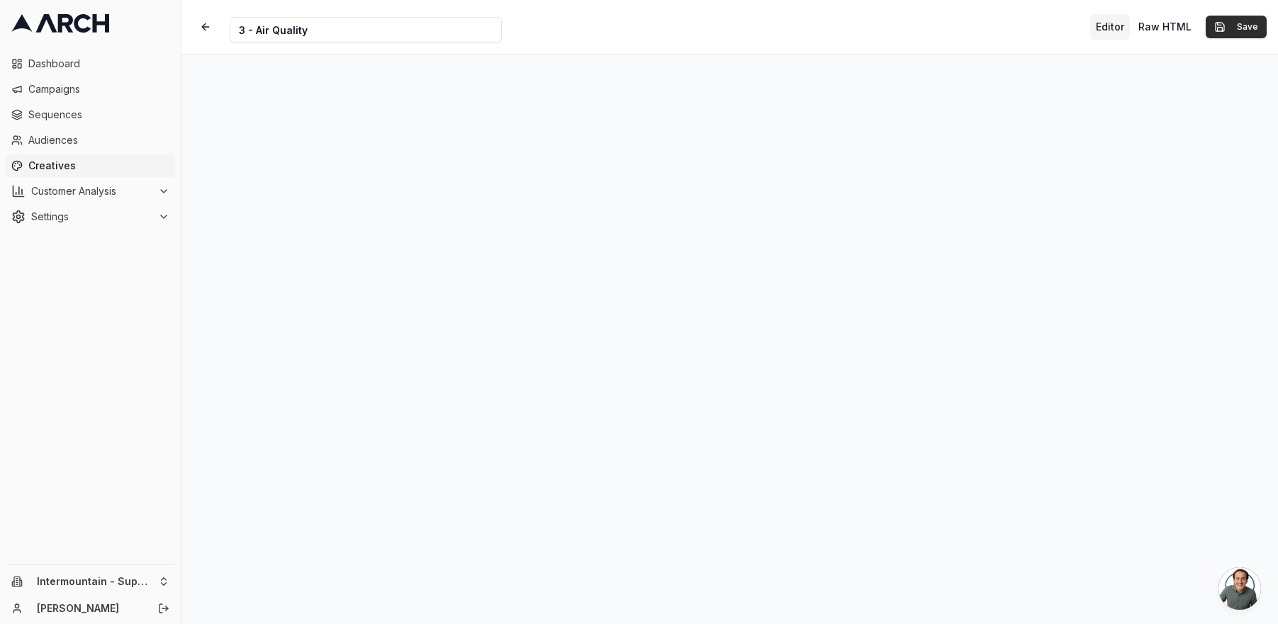
click at [1224, 21] on button "Save" at bounding box center [1236, 27] width 61 height 23
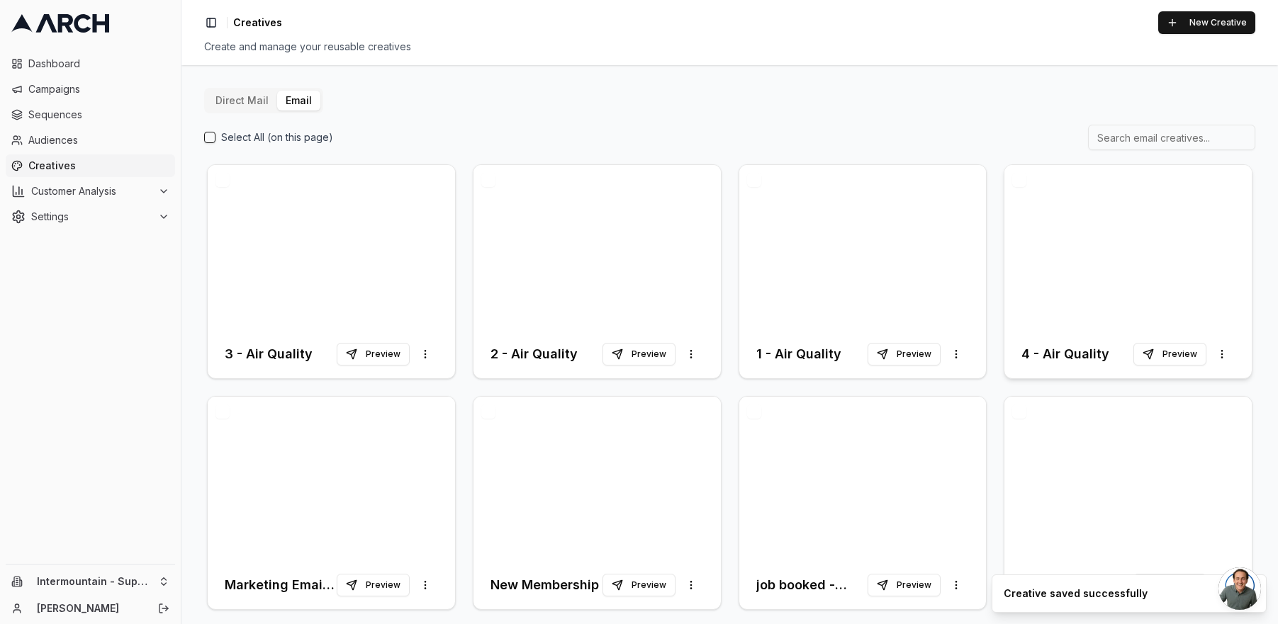
click at [1009, 237] on div at bounding box center [1127, 247] width 247 height 165
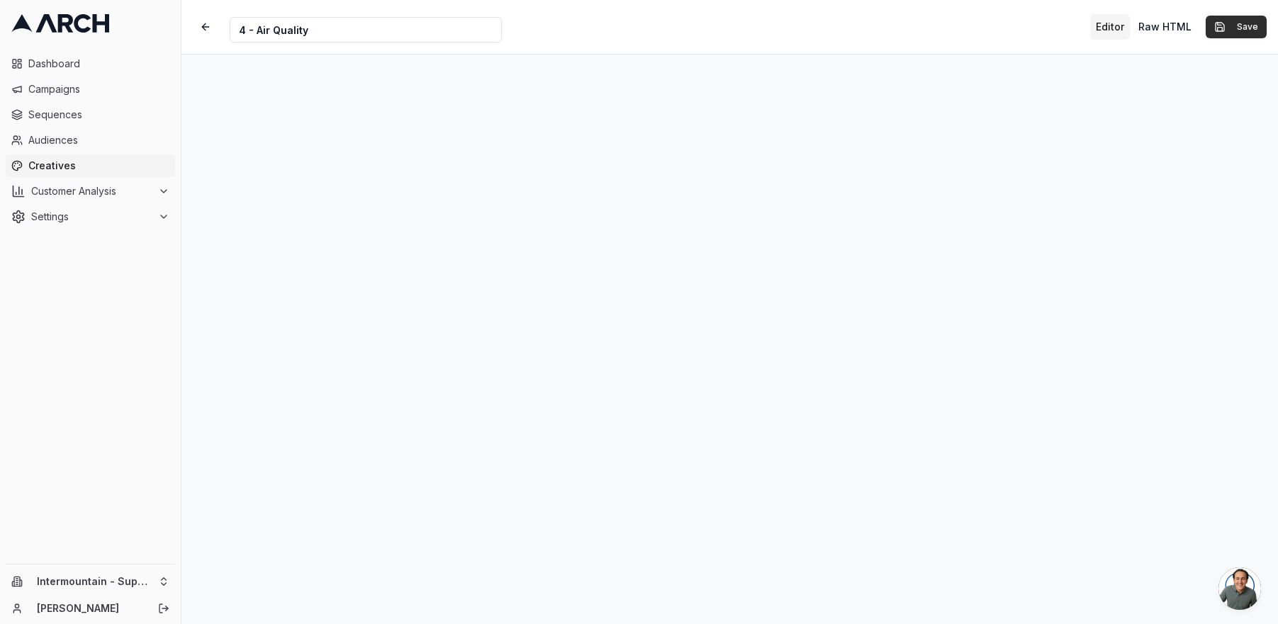
click at [1239, 33] on button "Save" at bounding box center [1236, 27] width 61 height 23
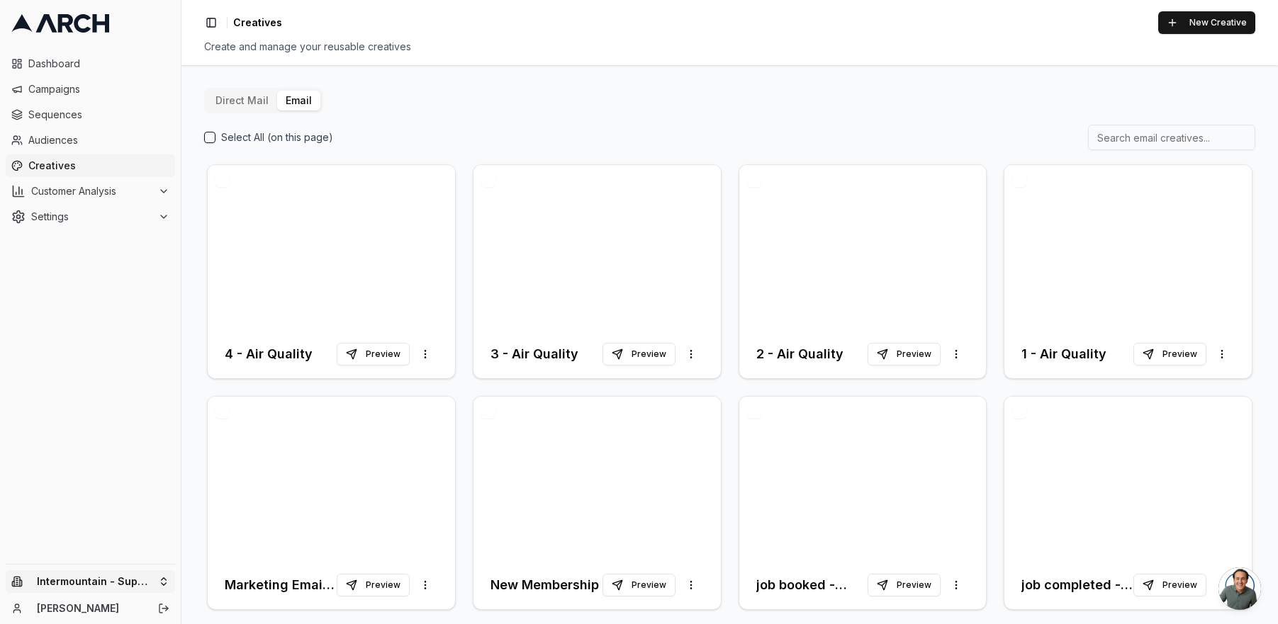
click at [133, 590] on html "Dashboard Campaigns Sequences Audiences Creatives Customer Analysis Settings In…" at bounding box center [639, 312] width 1278 height 624
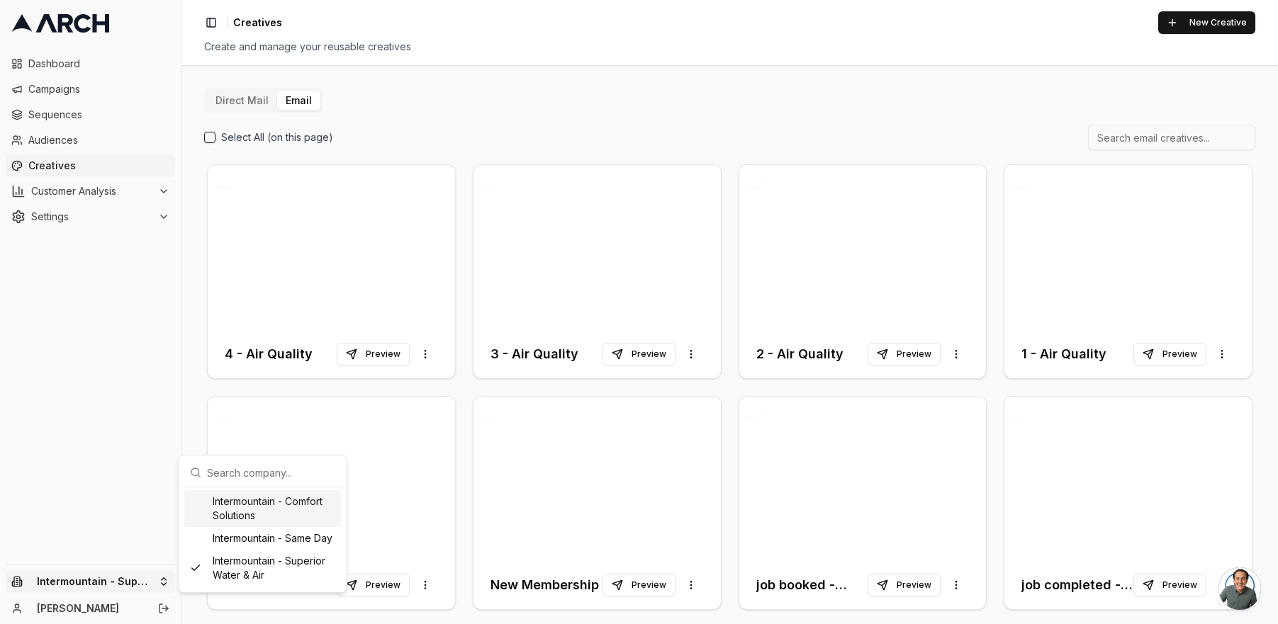
click at [253, 512] on div "Intermountain - Comfort Solutions" at bounding box center [262, 508] width 157 height 37
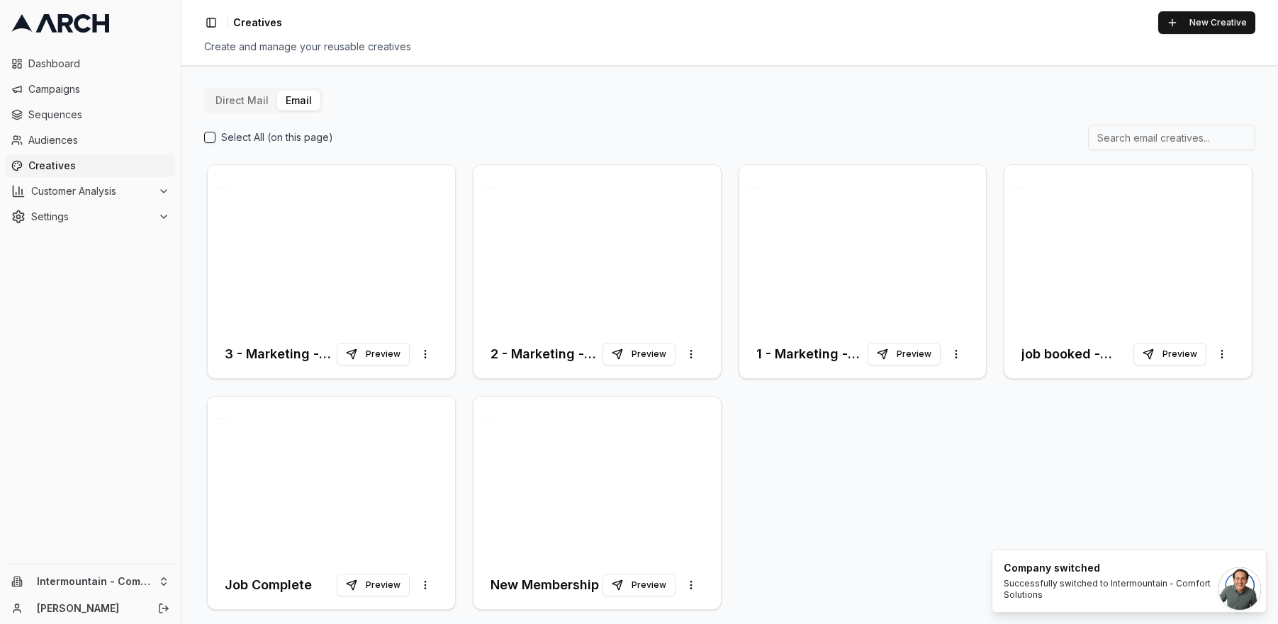
click at [242, 102] on button "Direct Mail" at bounding box center [242, 101] width 70 height 20
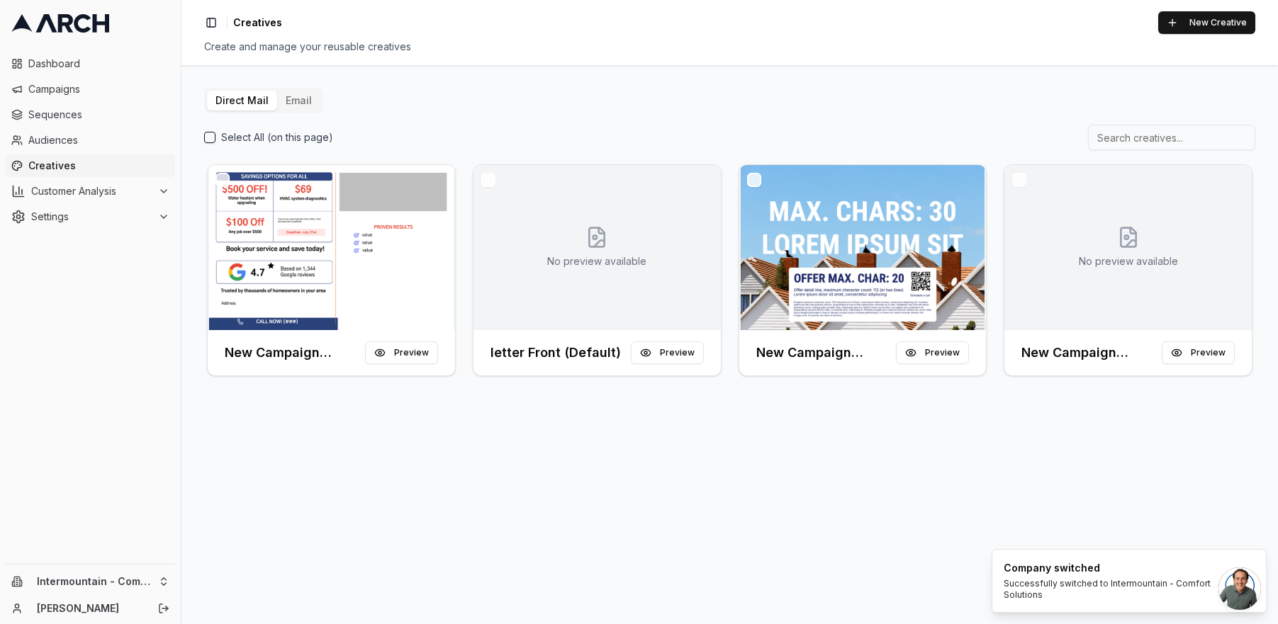
click at [308, 103] on button "Email" at bounding box center [298, 101] width 43 height 20
click at [86, 116] on span "Sequences" at bounding box center [98, 115] width 141 height 14
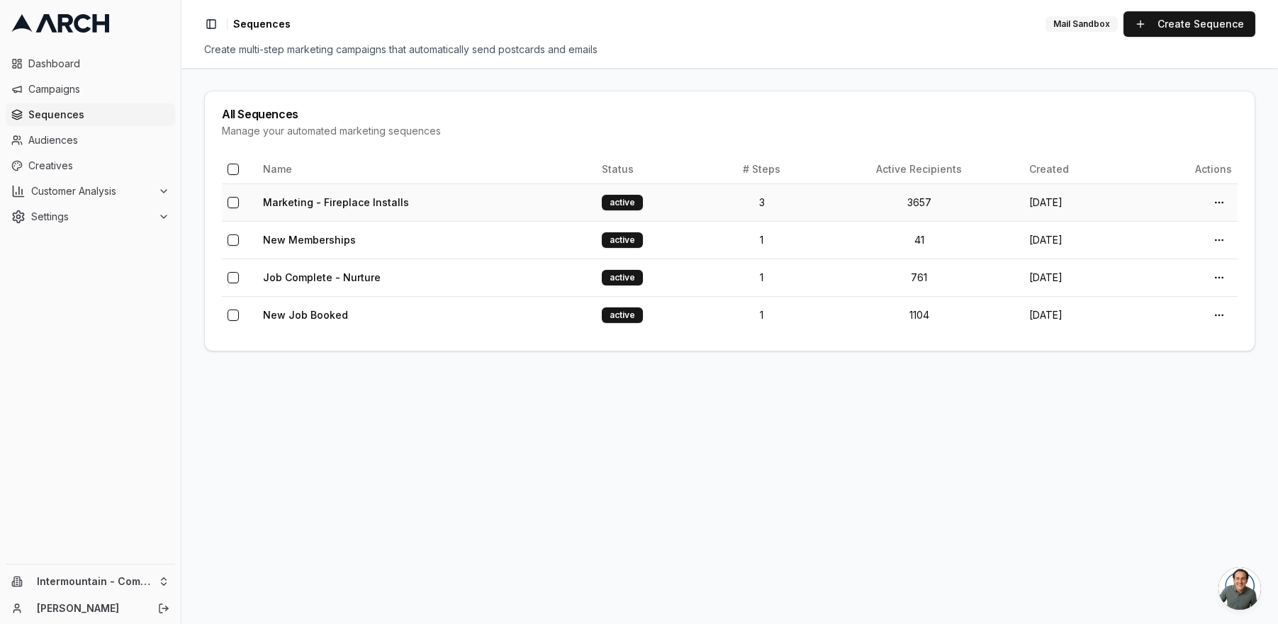
click at [454, 206] on td "Marketing - Fireplace Installs" at bounding box center [426, 203] width 339 height 38
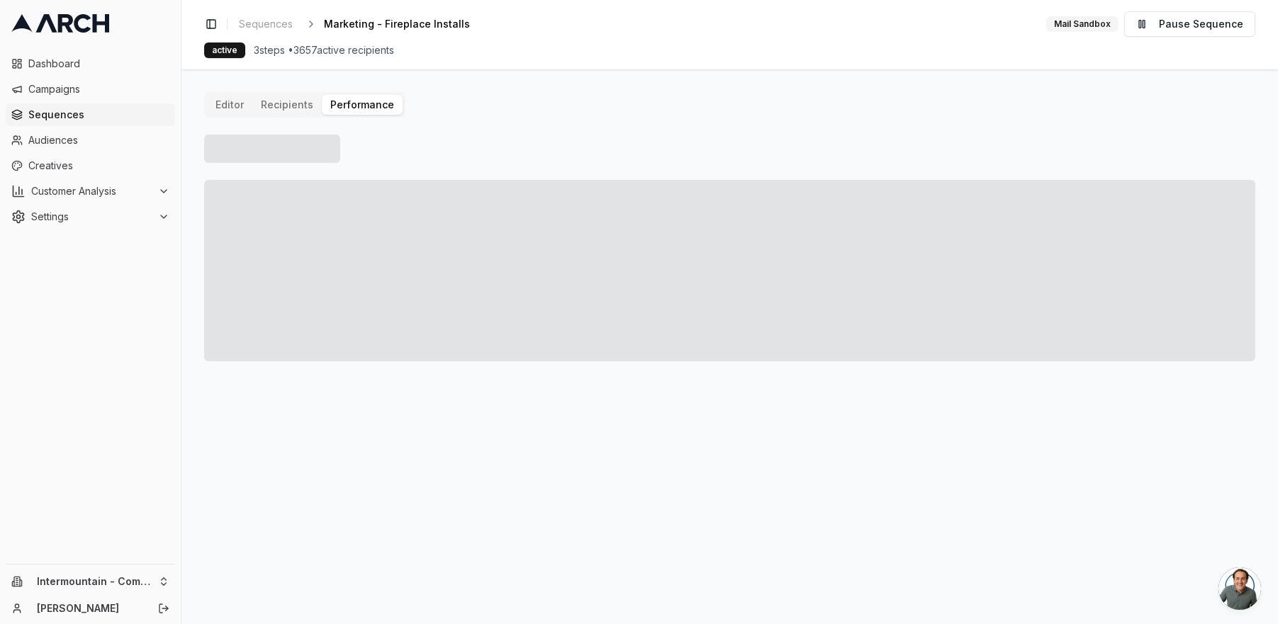
click at [373, 101] on button "Performance" at bounding box center [362, 105] width 81 height 20
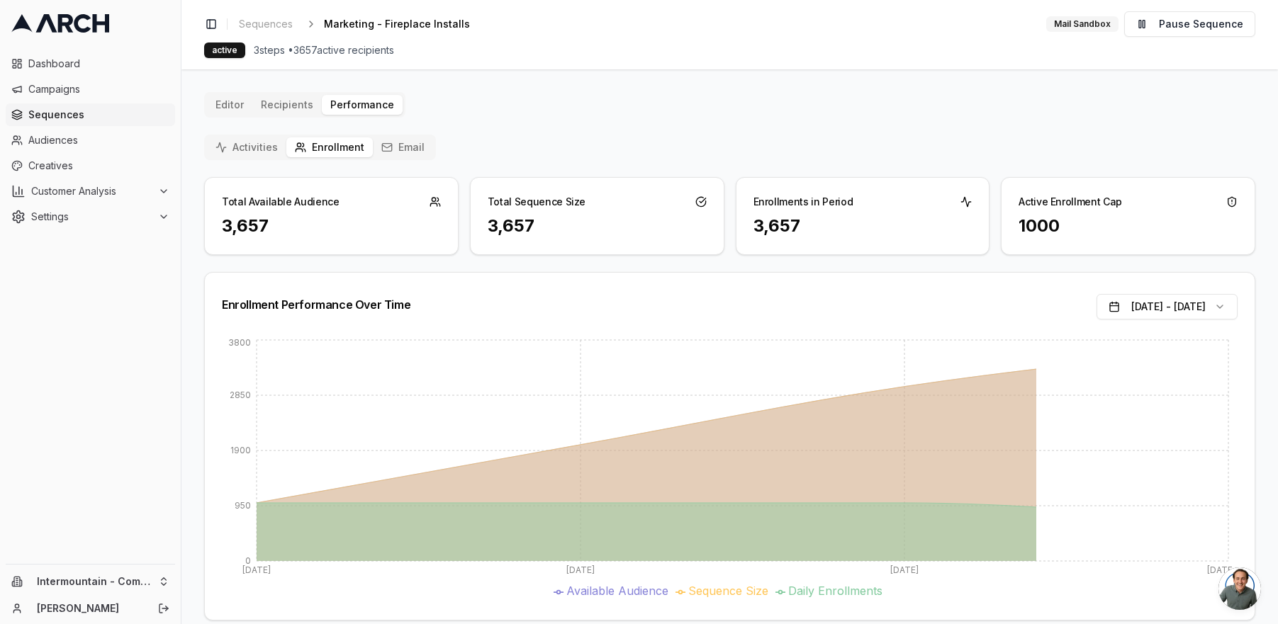
scroll to position [19, 0]
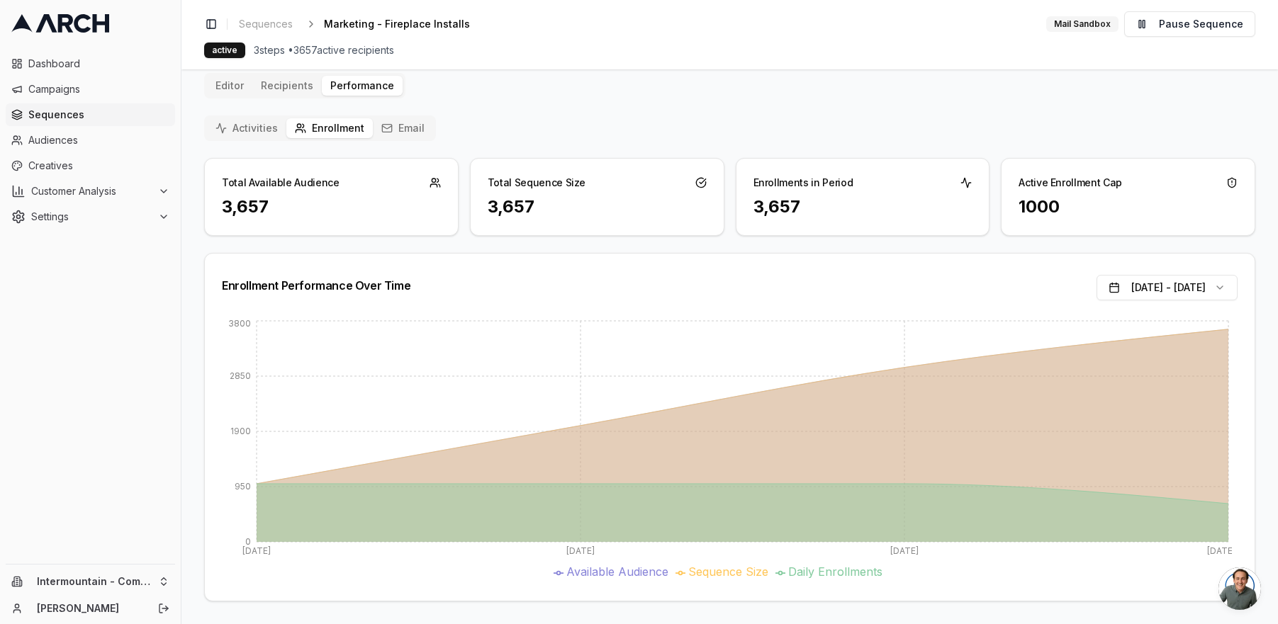
click at [413, 126] on button "Email" at bounding box center [403, 128] width 60 height 20
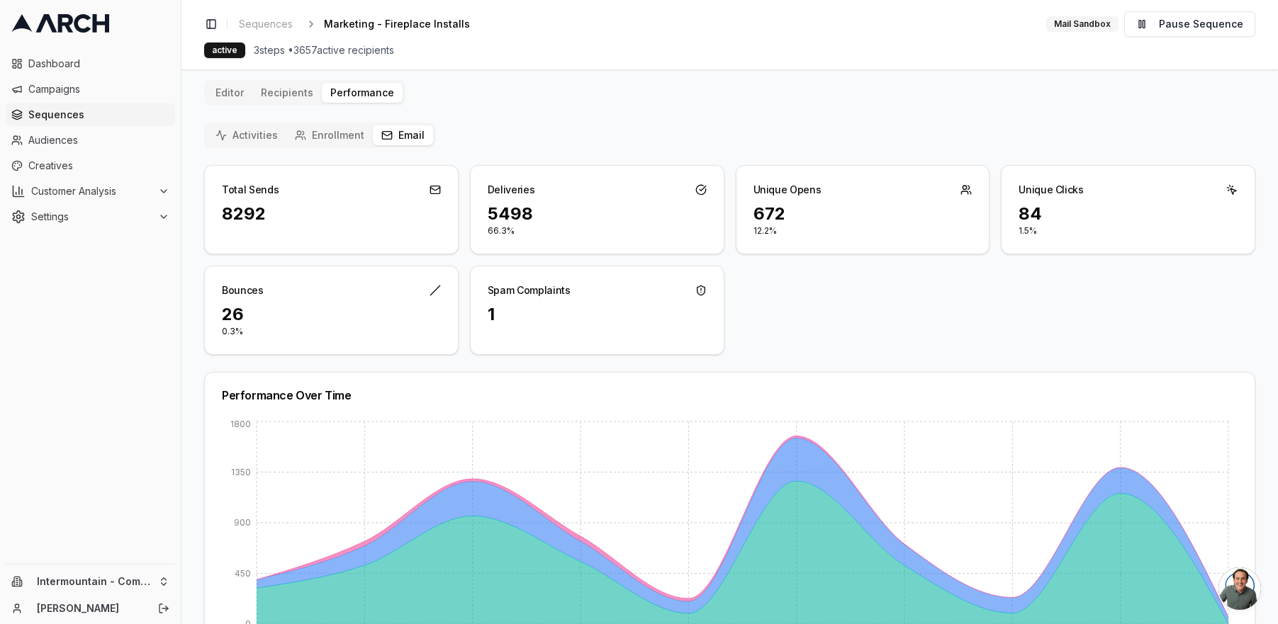
scroll to position [0, 0]
